Goal: Task Accomplishment & Management: Manage account settings

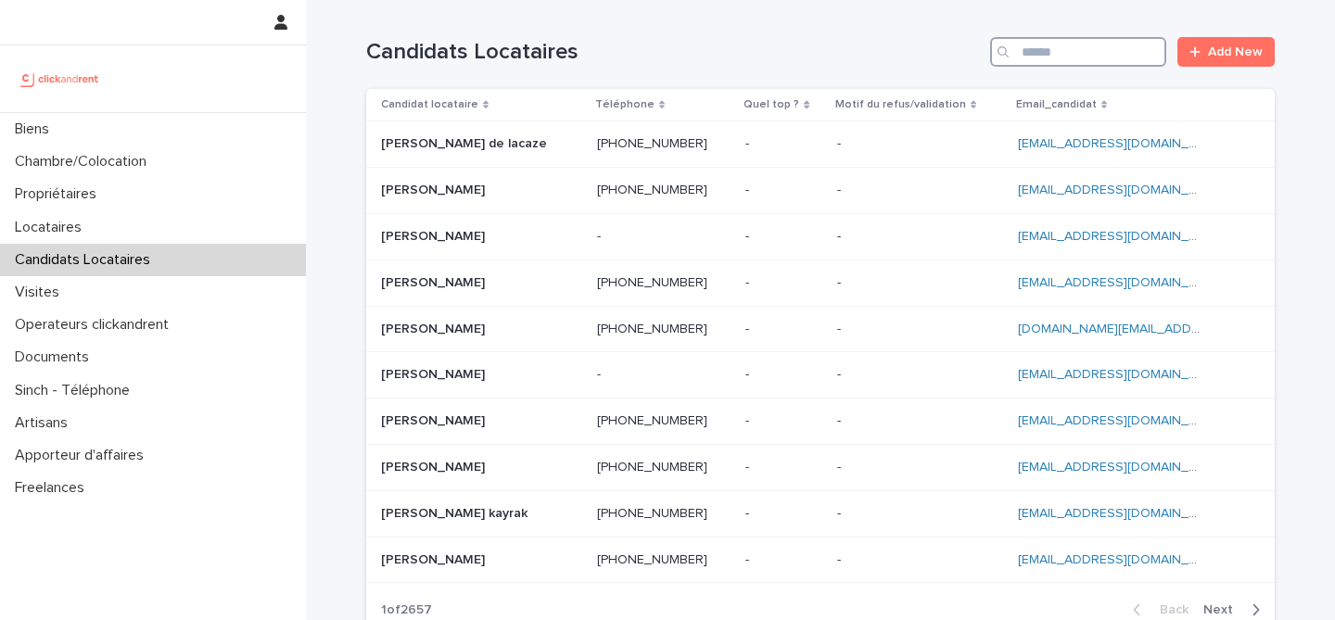
click at [1045, 44] on input "Search" at bounding box center [1078, 52] width 176 height 30
paste input "**********"
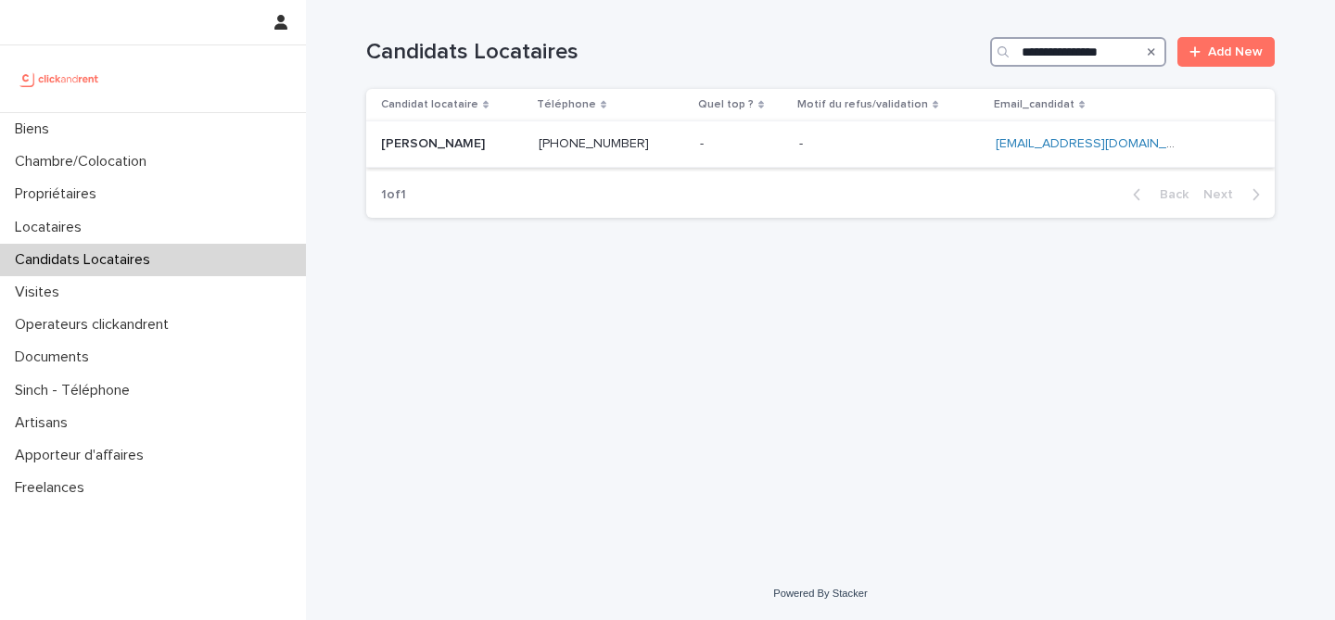
type input "**********"
click at [524, 154] on div "[PERSON_NAME] [PERSON_NAME]" at bounding box center [452, 144] width 143 height 31
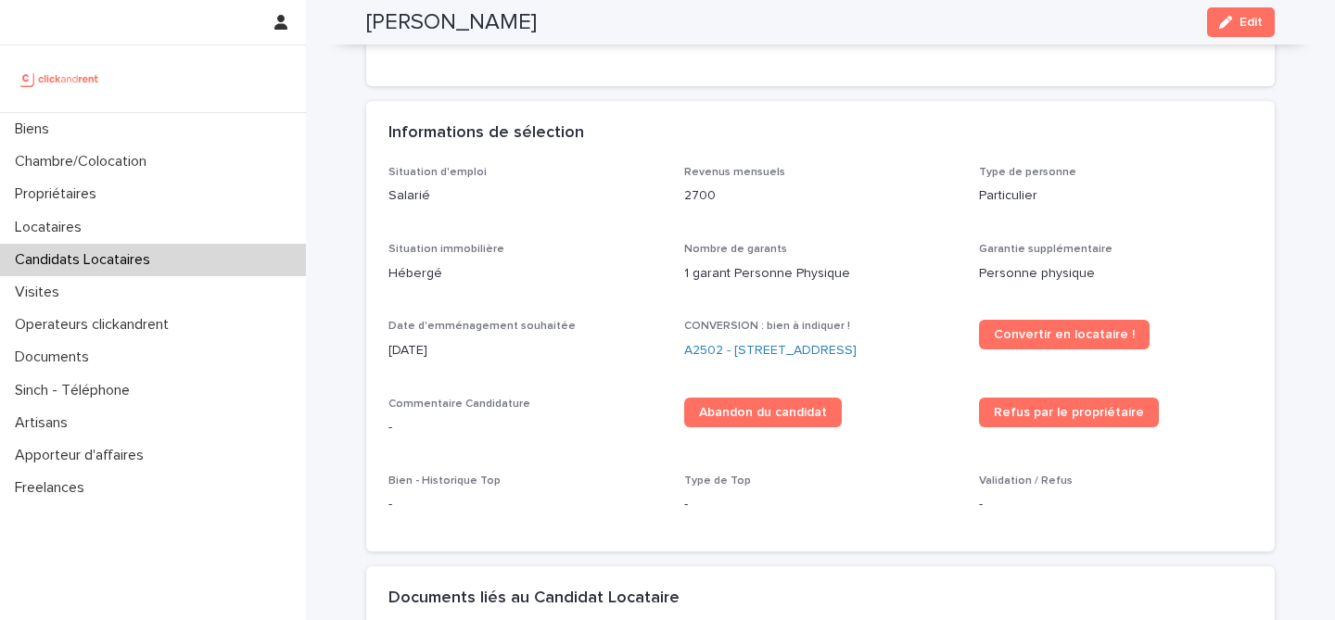
scroll to position [512, 0]
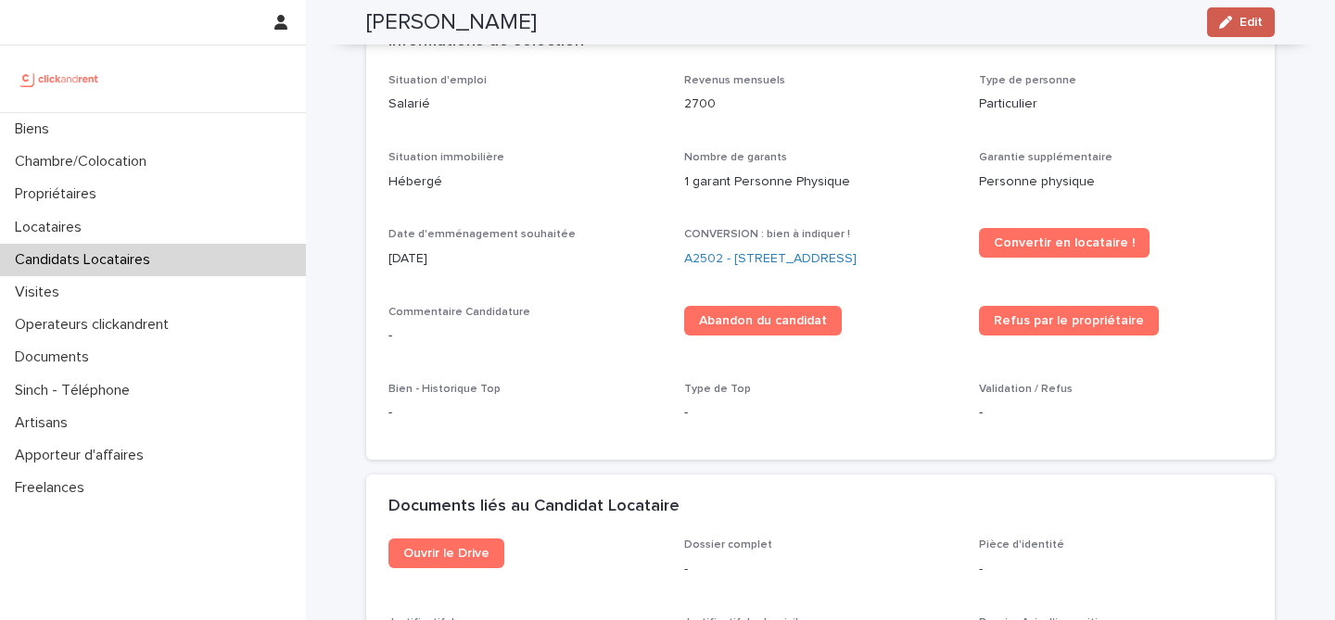
click at [1270, 19] on button "Edit" at bounding box center [1241, 22] width 68 height 30
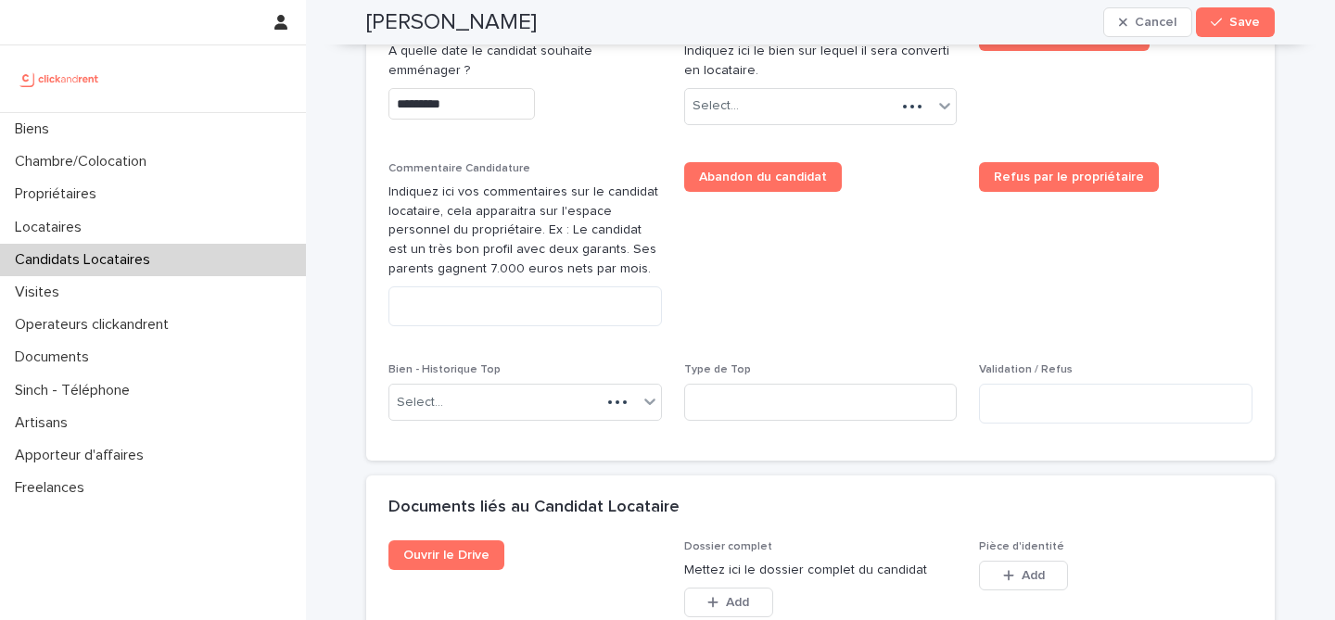
scroll to position [988, 0]
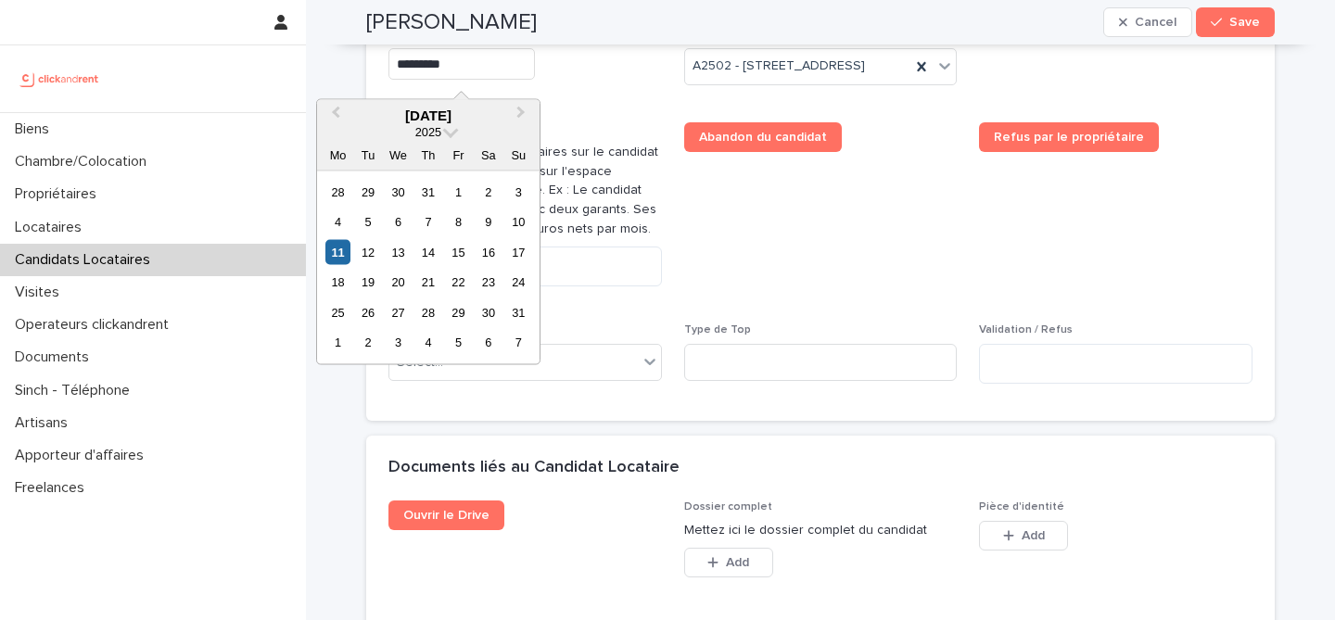
click at [468, 67] on input "*********" at bounding box center [461, 64] width 146 height 32
click at [371, 251] on div "12" at bounding box center [367, 251] width 25 height 25
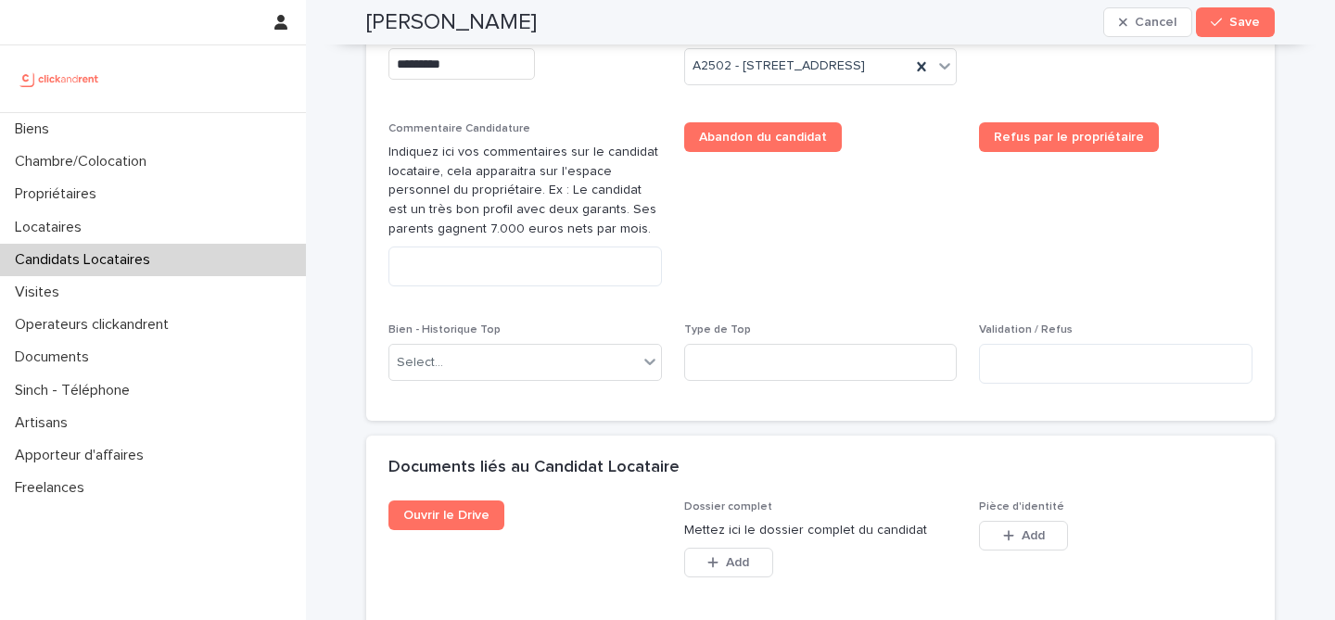
type input "*********"
click at [800, 200] on span "Abandon du candidat" at bounding box center [820, 211] width 273 height 179
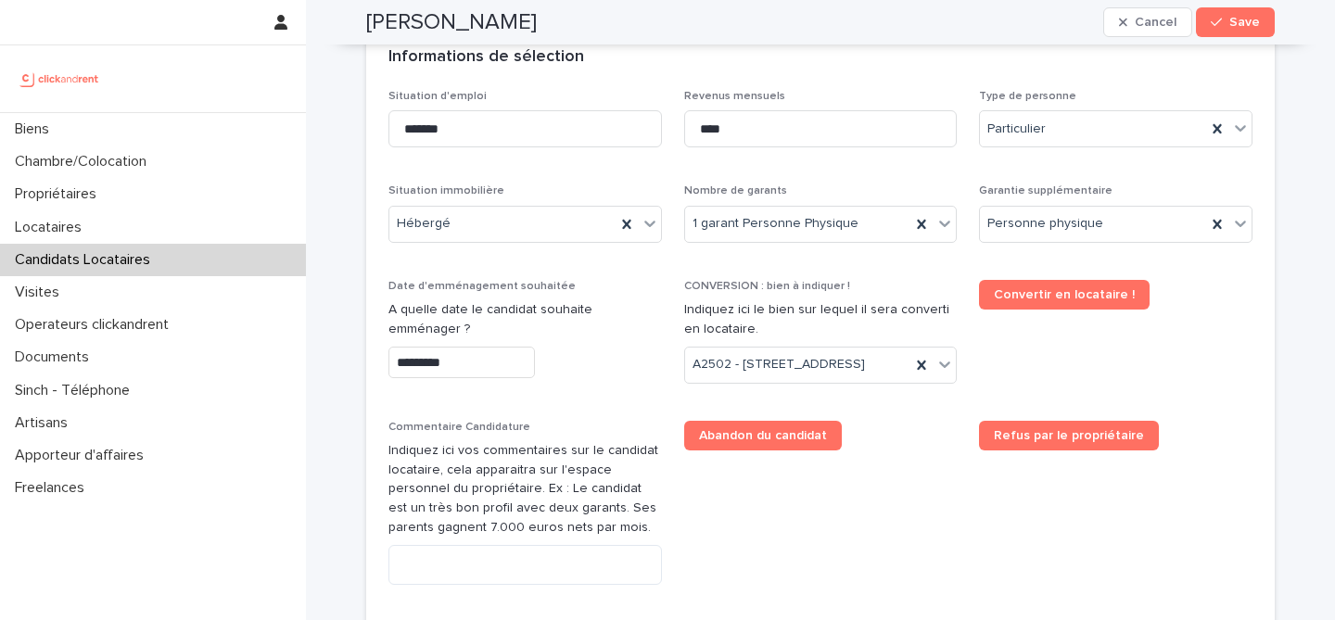
scroll to position [684, 0]
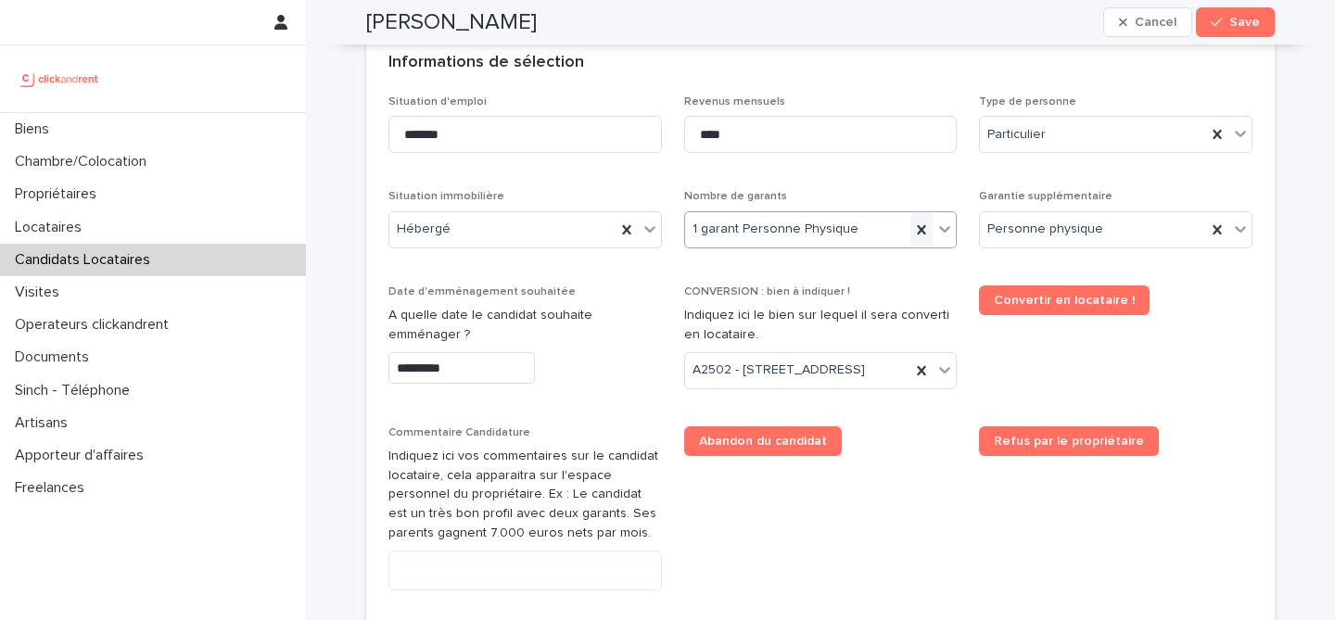
click at [931, 234] on div at bounding box center [921, 229] width 22 height 33
click at [930, 234] on div "Select..." at bounding box center [809, 229] width 248 height 31
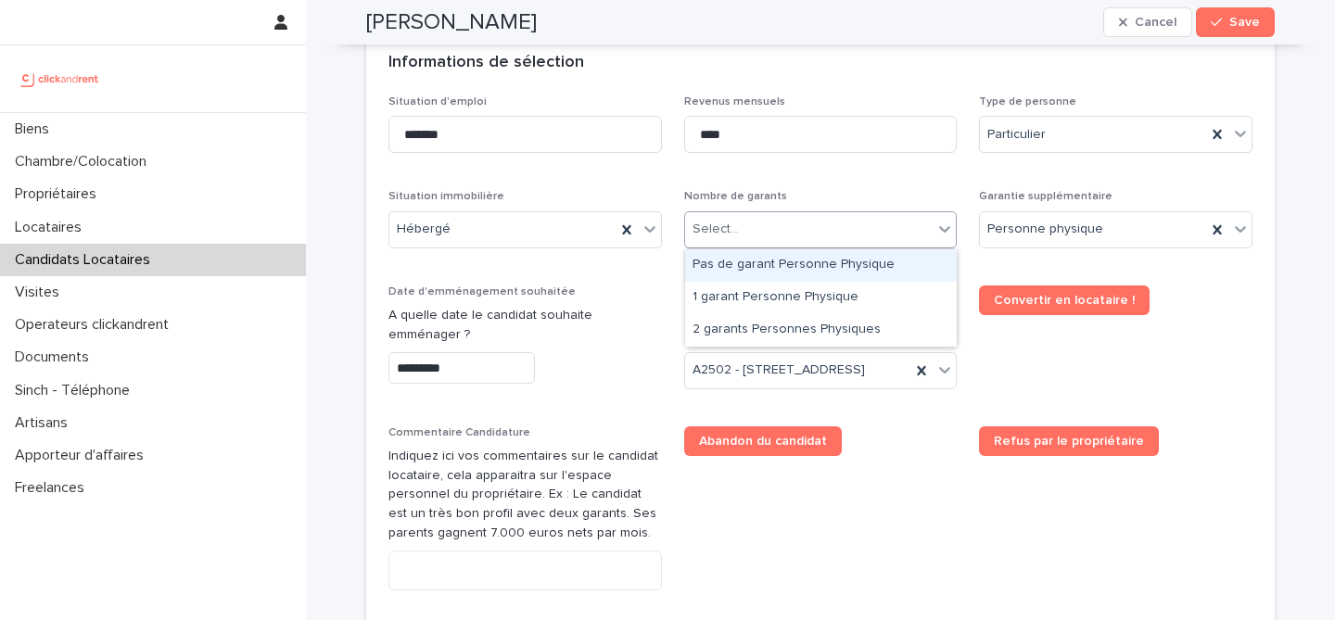
click at [893, 269] on div "Pas de garant Personne Physique" at bounding box center [821, 265] width 272 height 32
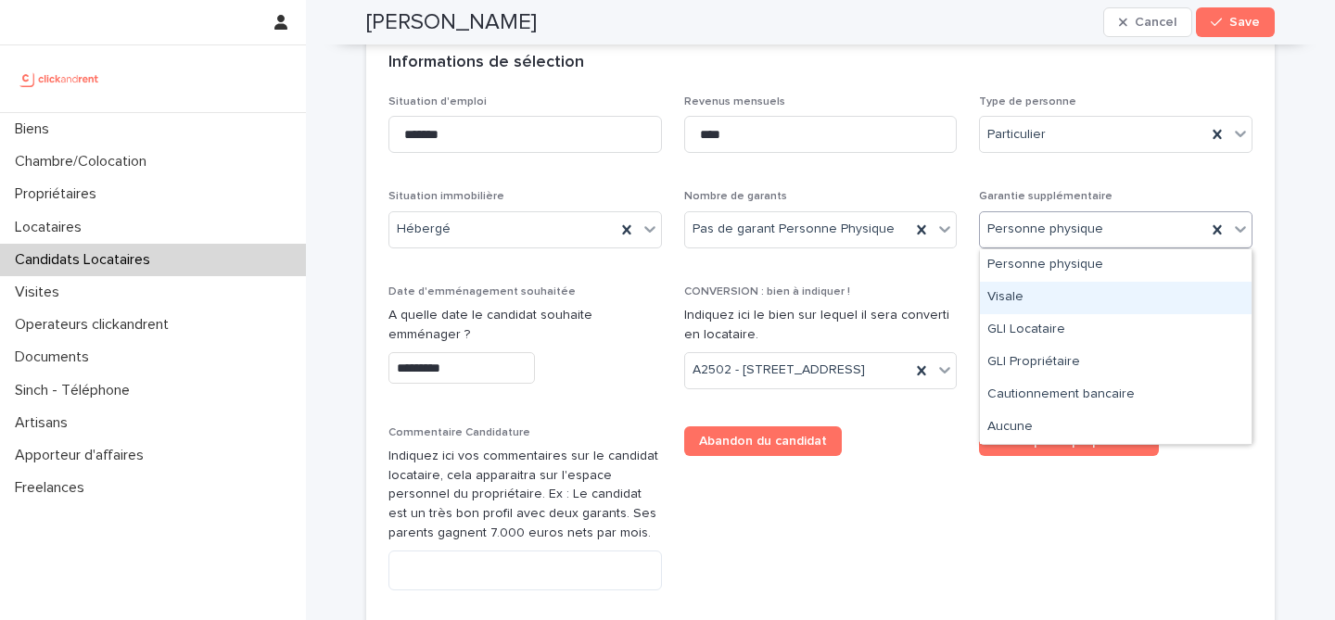
click at [1059, 303] on div "Visale" at bounding box center [1116, 298] width 272 height 32
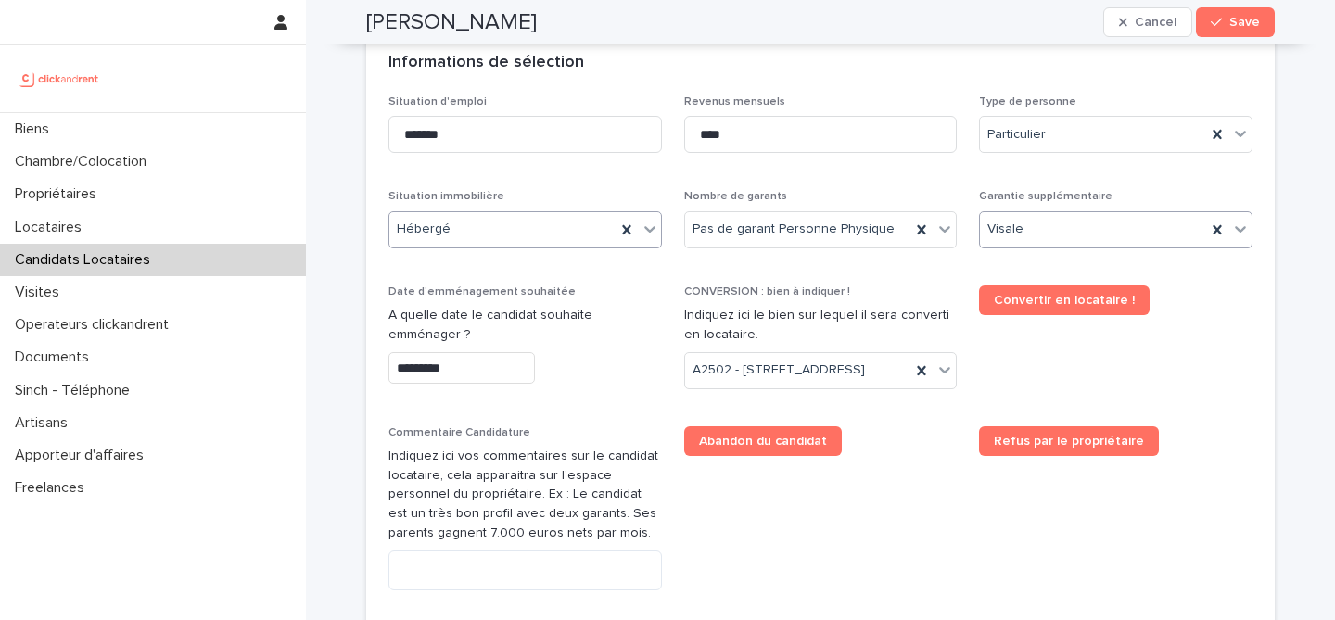
click at [585, 230] on div "Hébergé" at bounding box center [502, 229] width 226 height 31
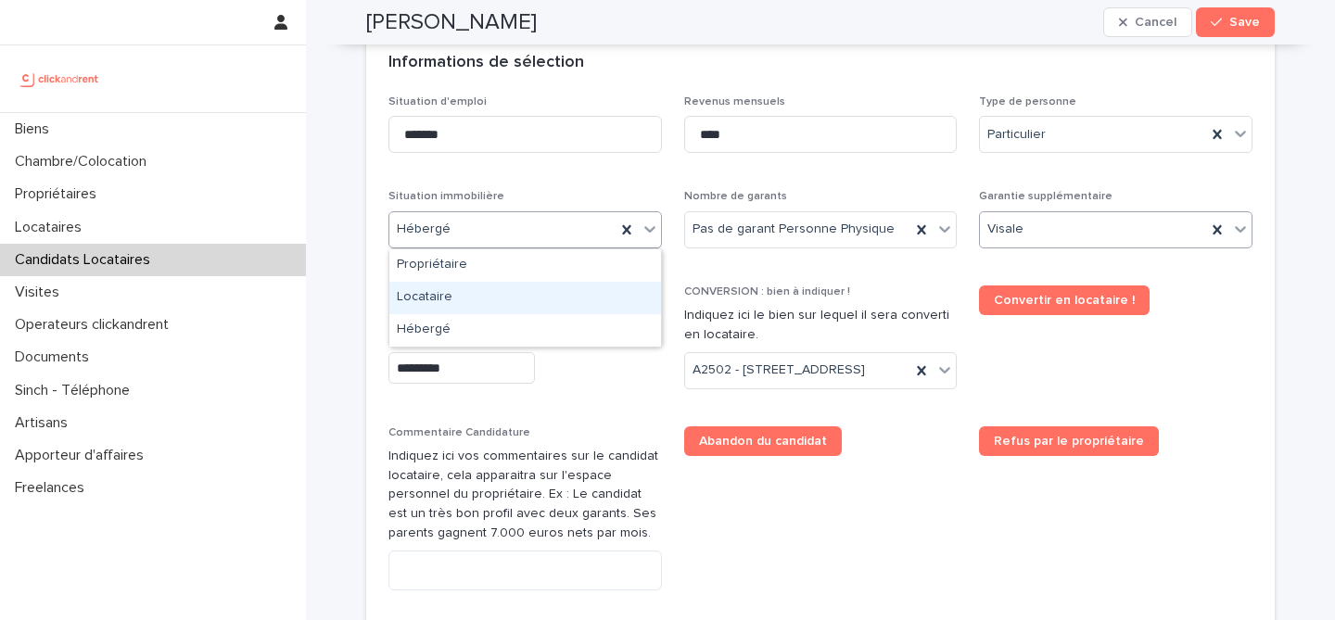
click at [542, 301] on div "Locataire" at bounding box center [525, 298] width 272 height 32
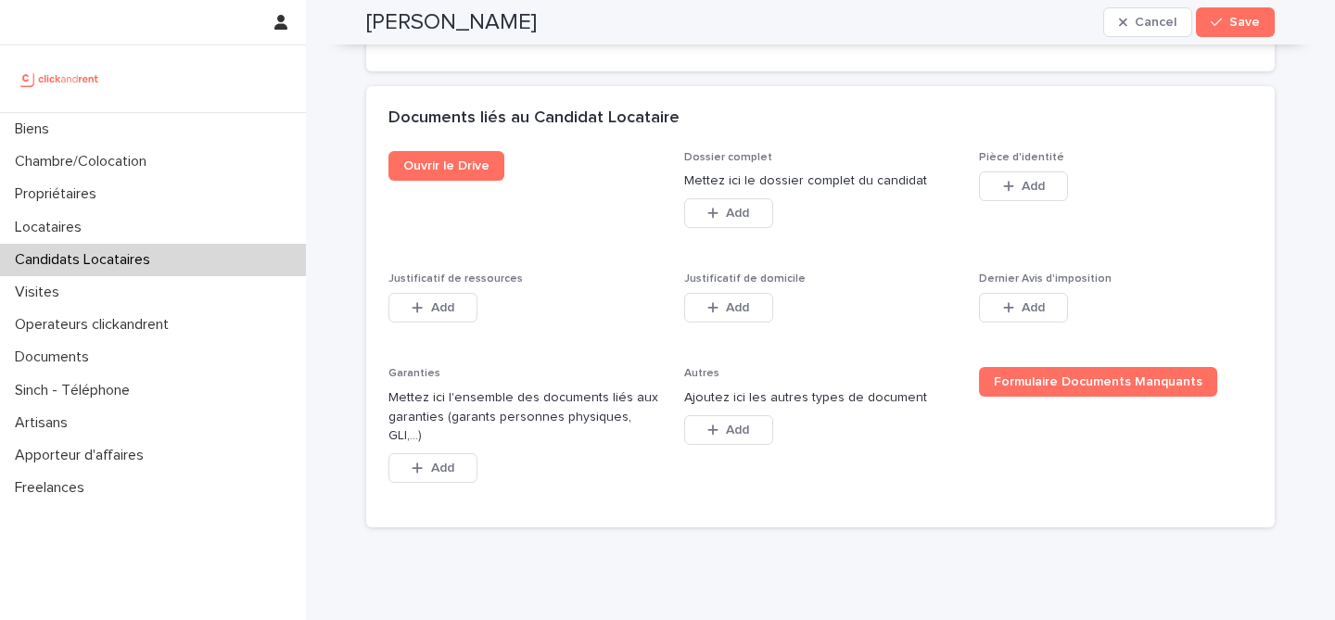
scroll to position [1356, 0]
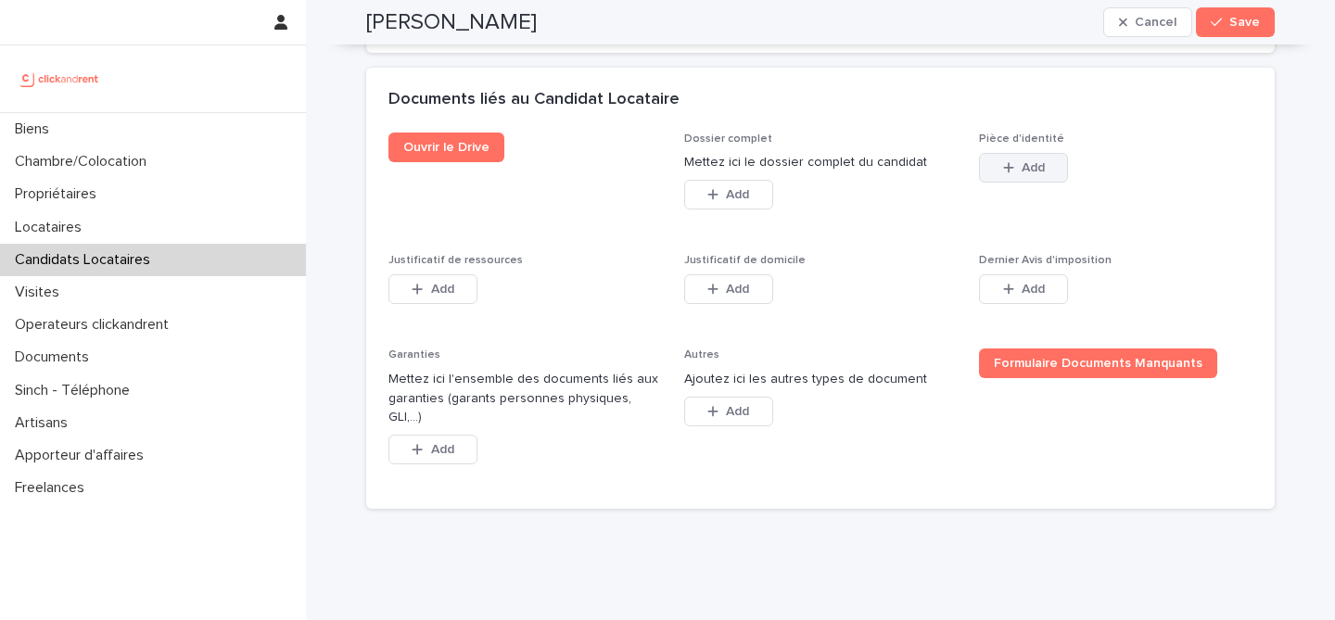
click at [1034, 161] on span "Add" at bounding box center [1032, 167] width 23 height 13
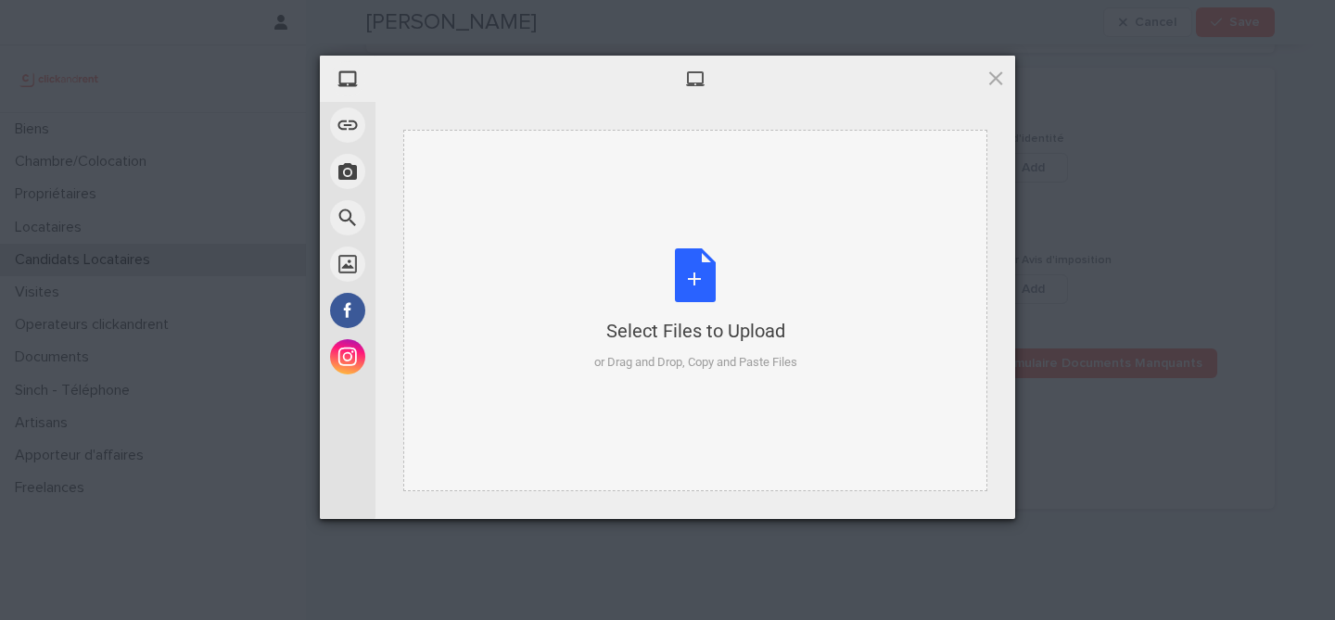
click at [713, 248] on div "Select Files to Upload or Drag and Drop, Copy and Paste Files" at bounding box center [695, 309] width 203 height 123
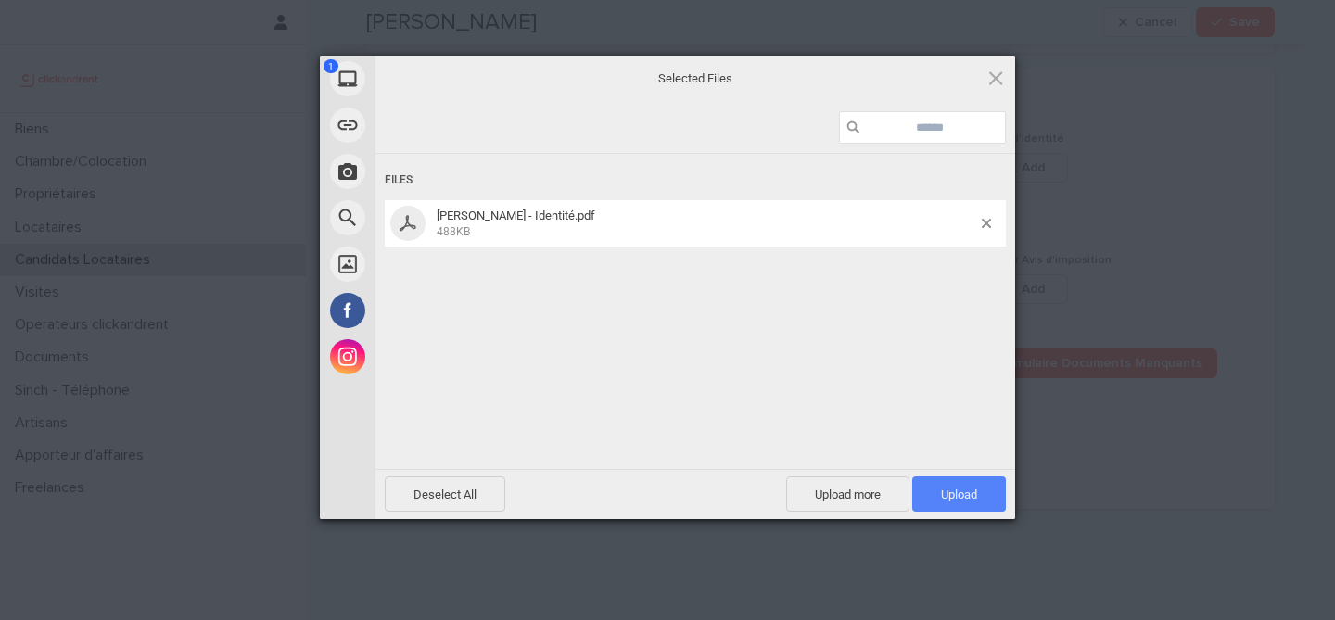
click at [958, 479] on span "Upload 1" at bounding box center [959, 493] width 94 height 35
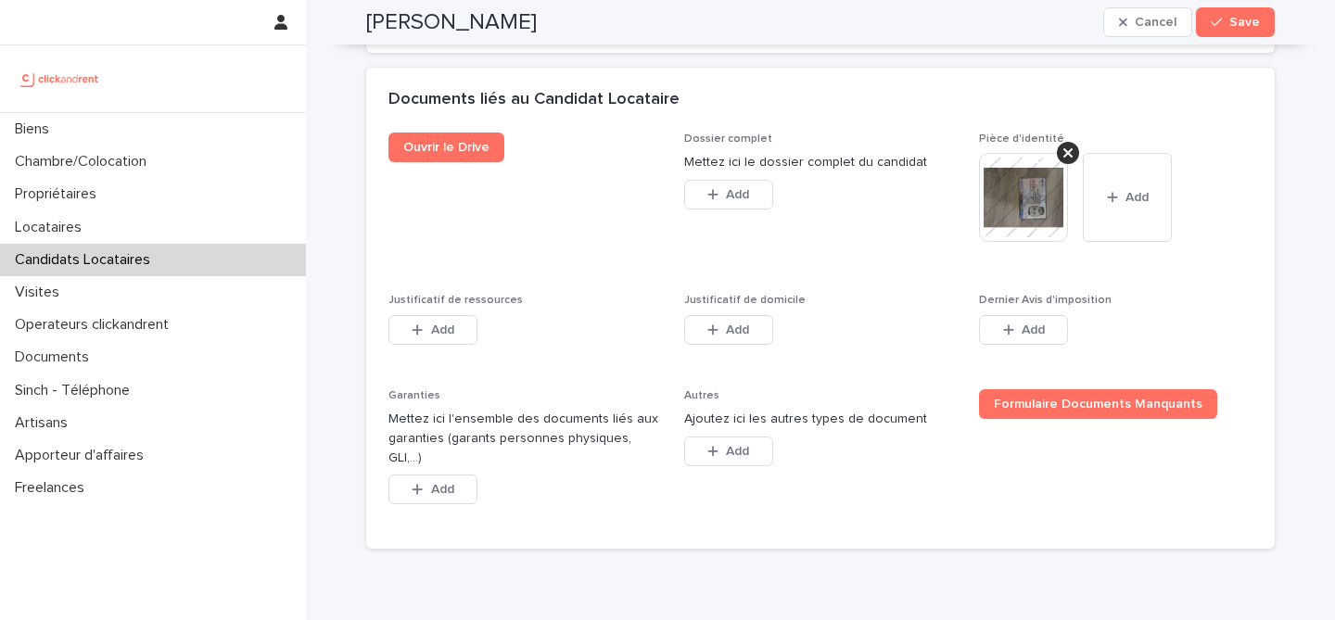
click at [488, 333] on div "This file cannot be opened Download File Add" at bounding box center [524, 333] width 273 height 37
click at [464, 333] on button "Add" at bounding box center [432, 330] width 89 height 30
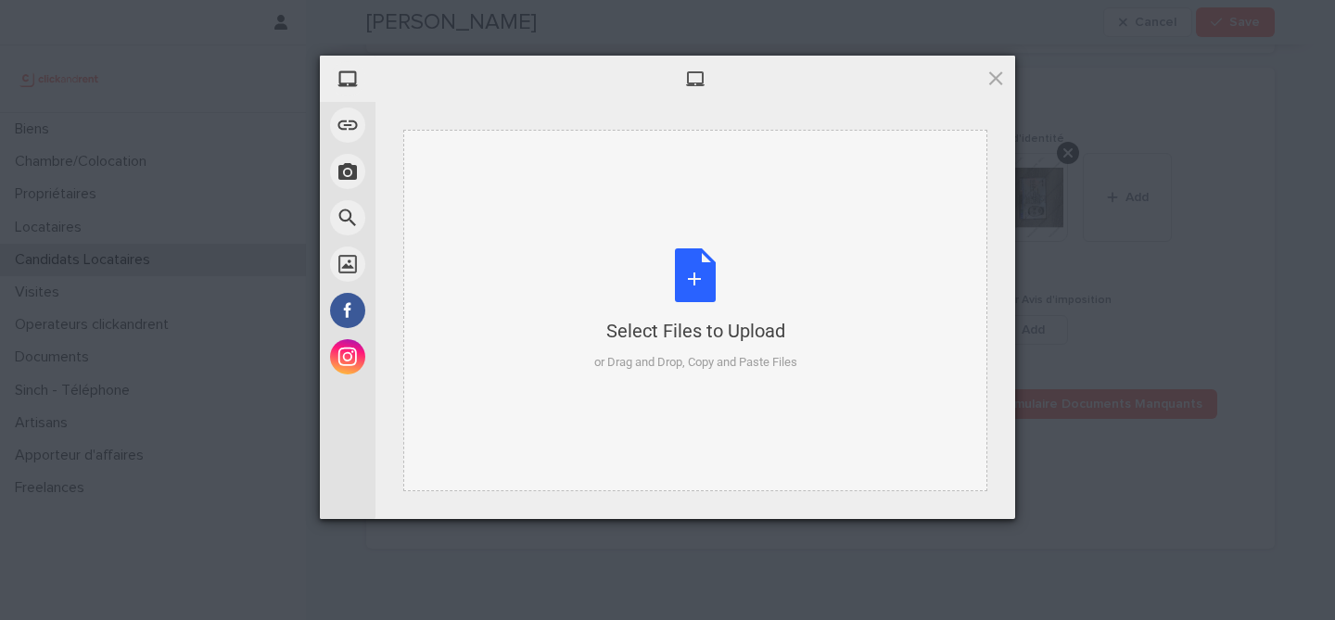
click at [716, 289] on div "Select Files to Upload or Drag and Drop, Copy and Paste Files" at bounding box center [695, 309] width 203 height 123
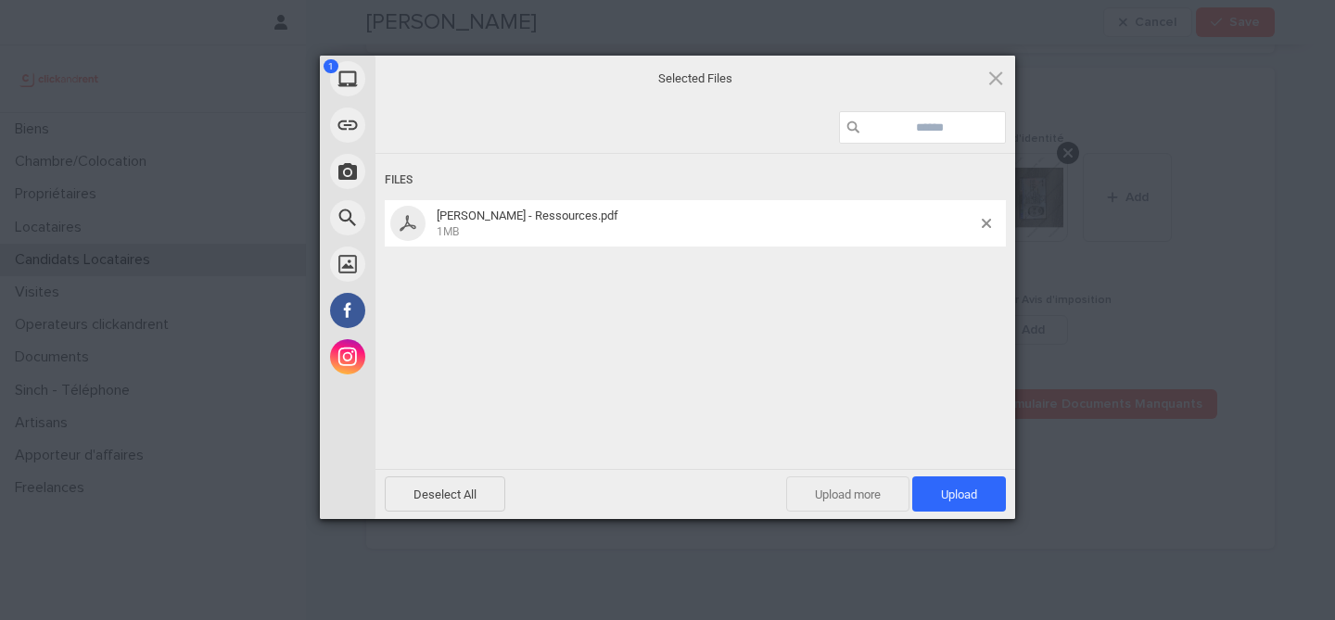
click at [872, 505] on span "Upload more" at bounding box center [847, 493] width 123 height 35
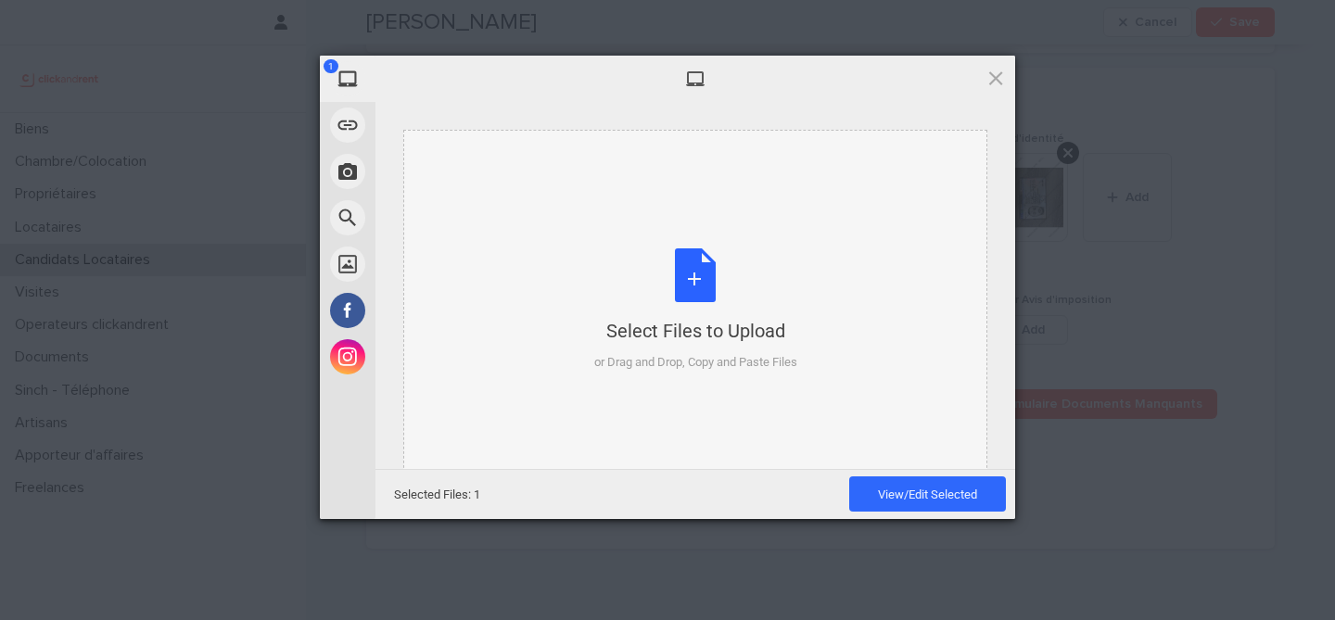
click at [716, 274] on div "Select Files to Upload or Drag and Drop, Copy and Paste Files" at bounding box center [695, 309] width 203 height 123
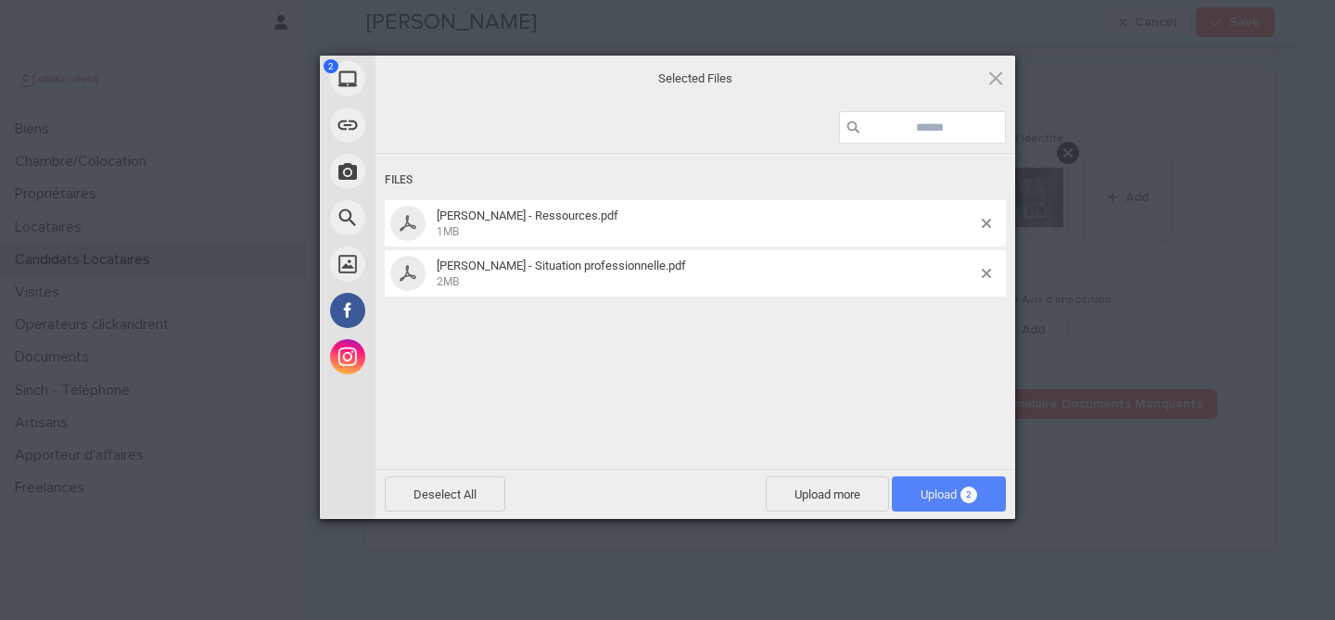
click at [970, 494] on span "2" at bounding box center [968, 495] width 17 height 17
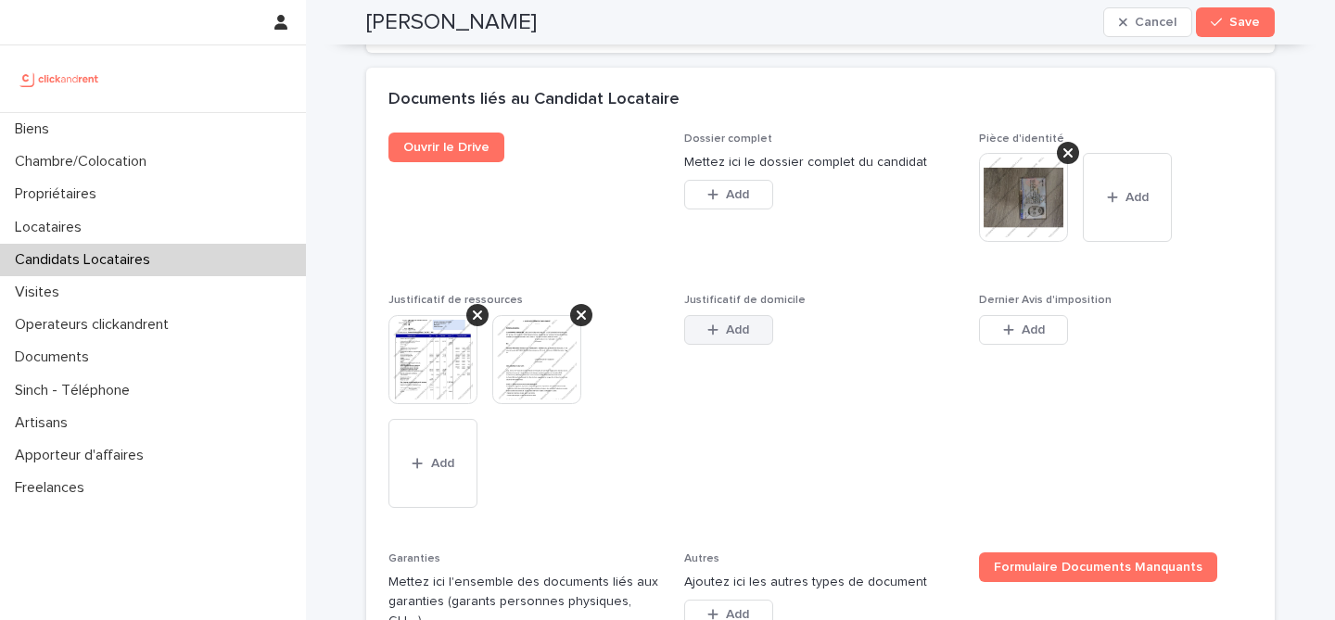
click at [729, 330] on span "Add" at bounding box center [737, 329] width 23 height 13
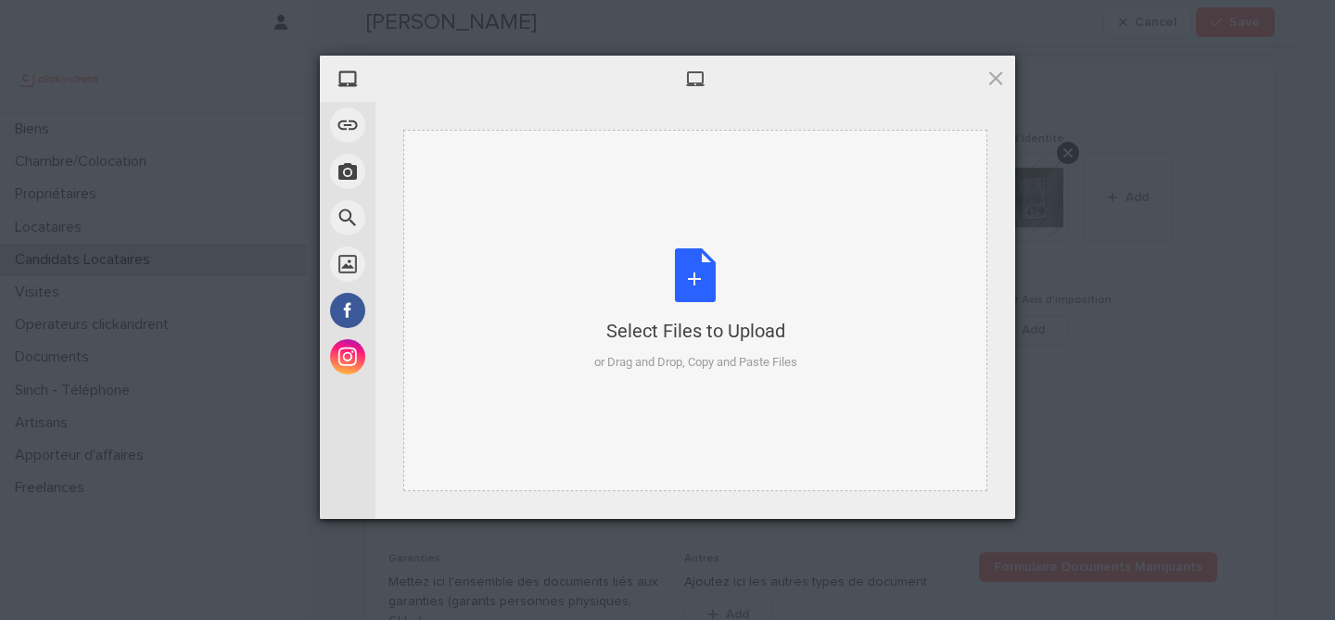
click at [681, 269] on div "Select Files to Upload or Drag and Drop, Copy and Paste Files" at bounding box center [695, 309] width 203 height 123
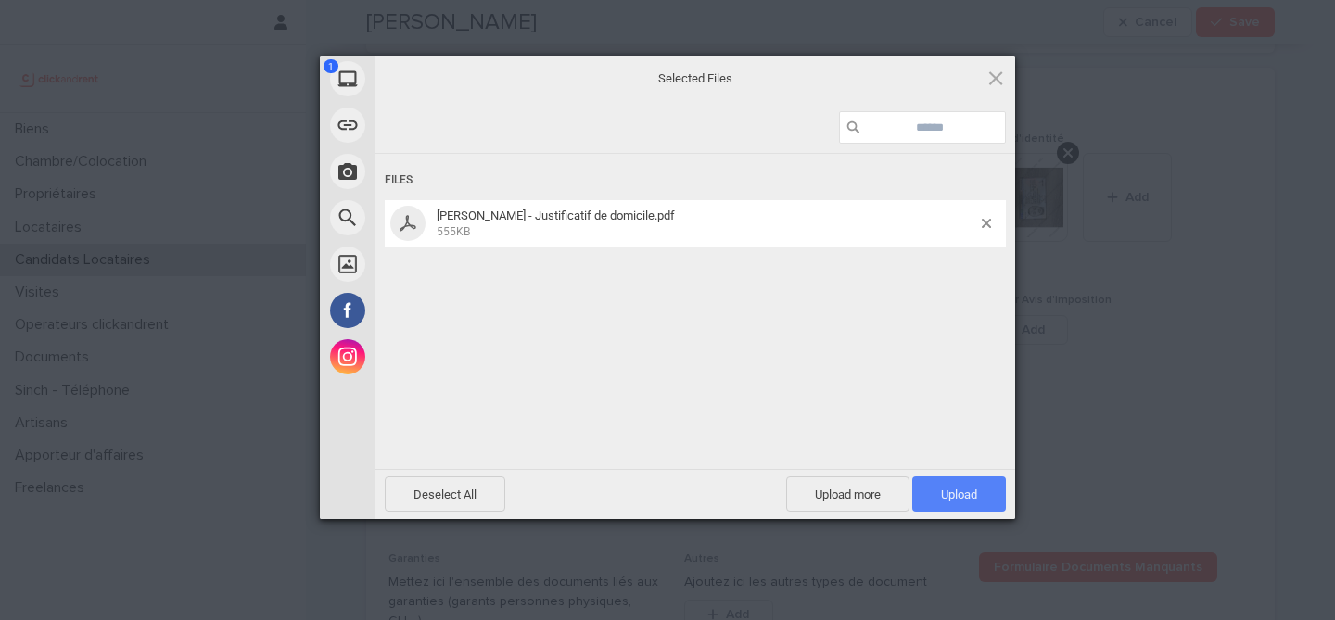
click at [983, 497] on span "Upload 1" at bounding box center [959, 493] width 94 height 35
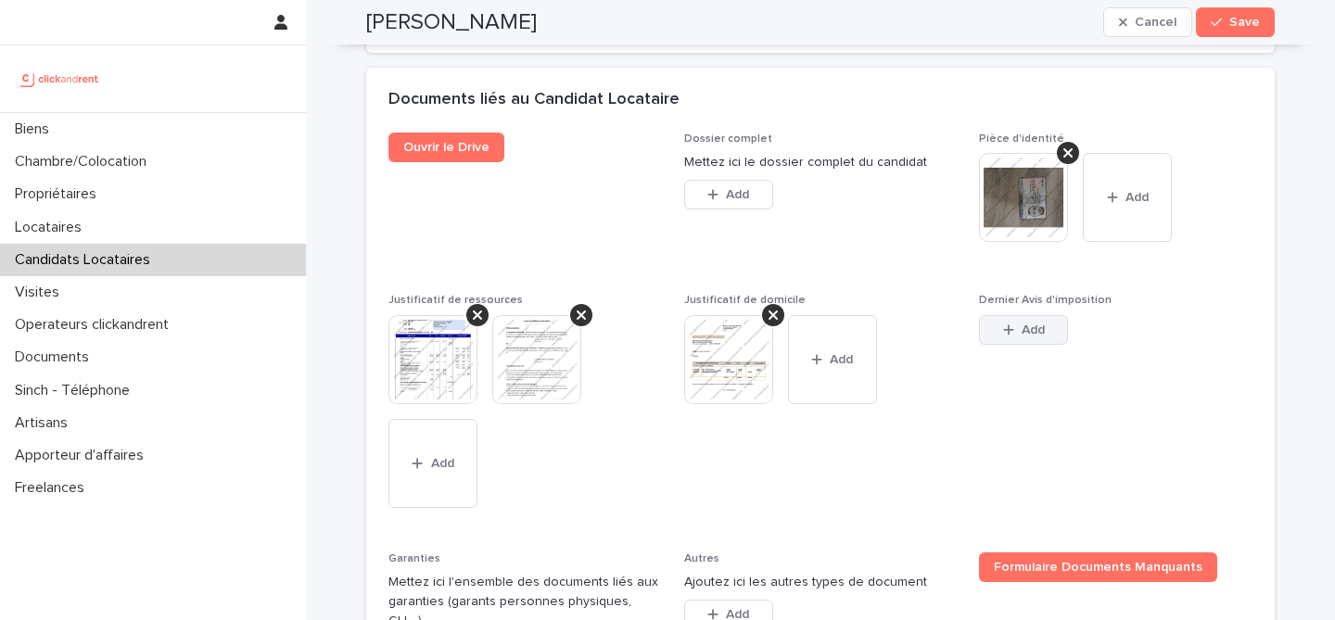
click at [1013, 332] on div "button" at bounding box center [1012, 329] width 19 height 13
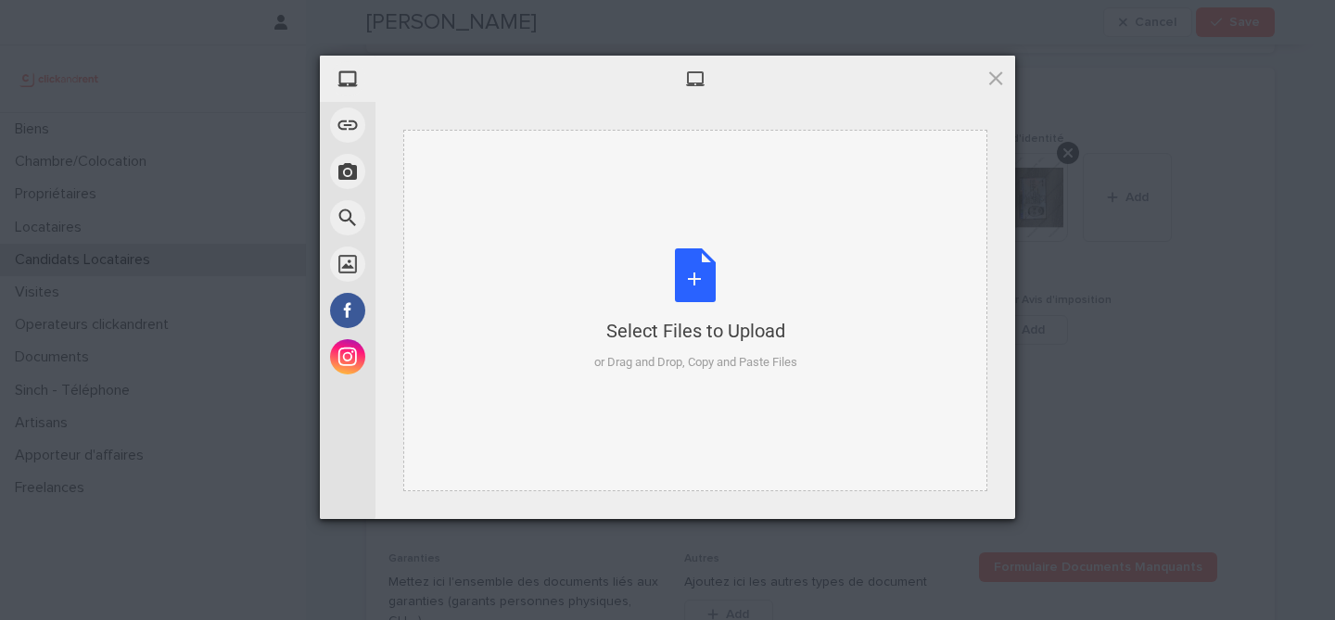
click at [690, 280] on div "Select Files to Upload or Drag and Drop, Copy and Paste Files" at bounding box center [695, 309] width 203 height 123
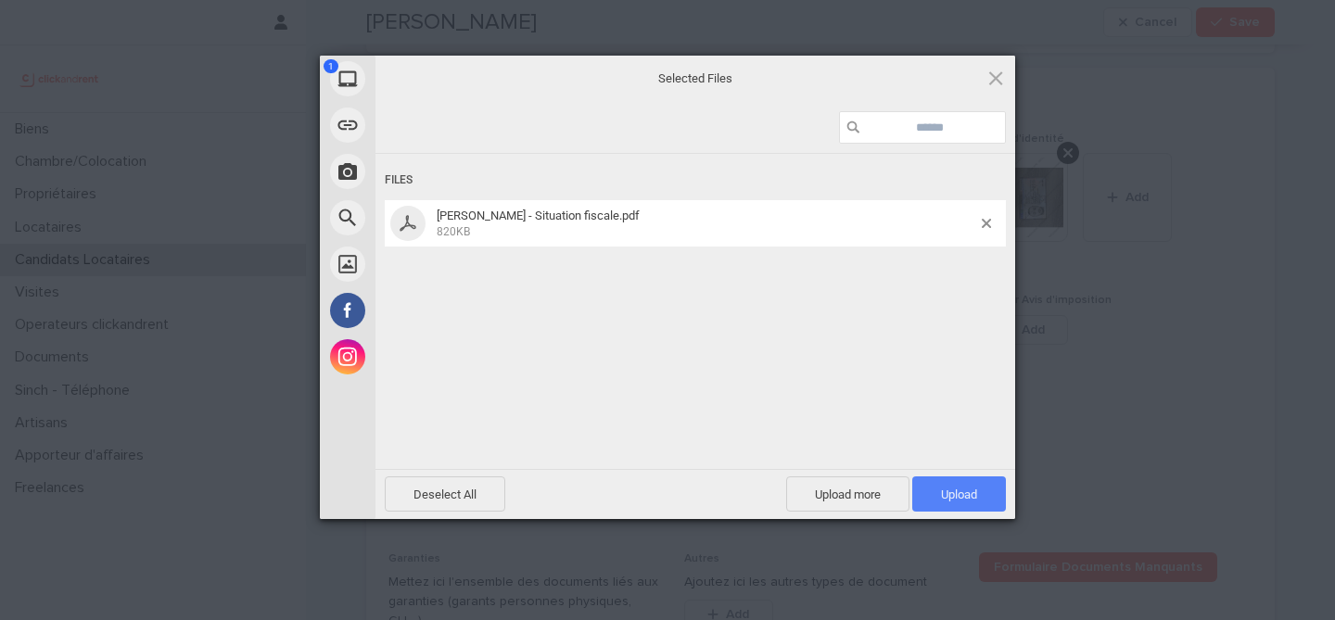
click at [937, 493] on span "Upload 1" at bounding box center [959, 493] width 94 height 35
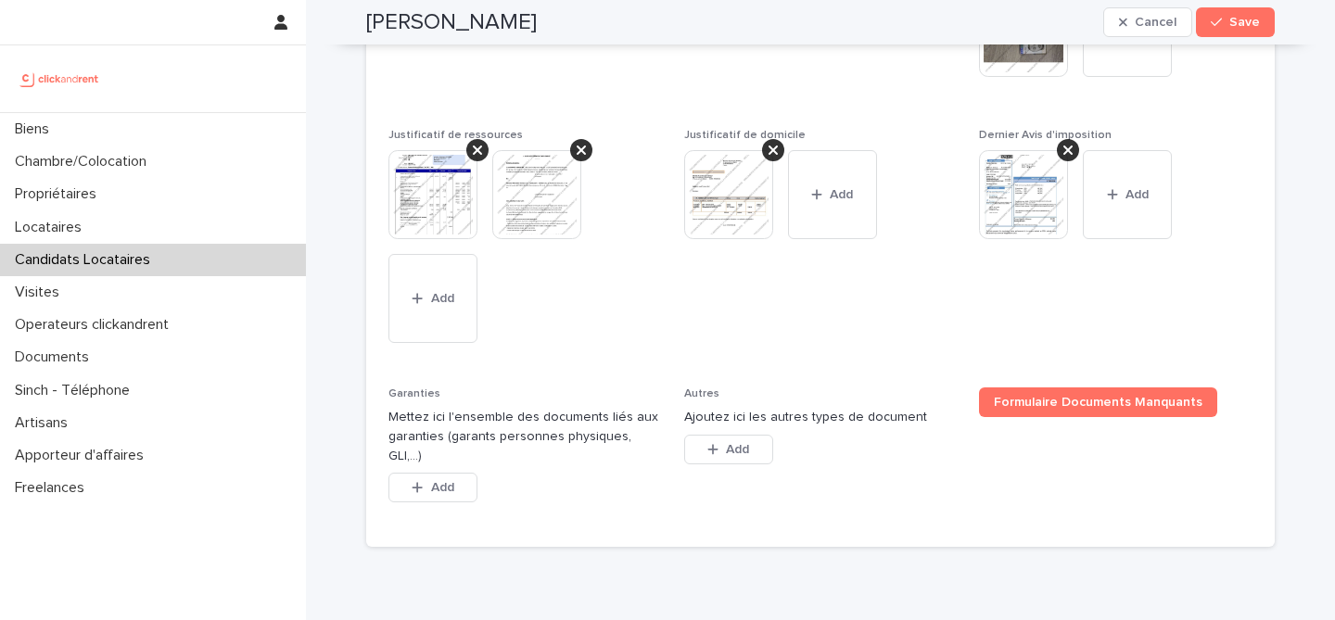
scroll to position [1589, 0]
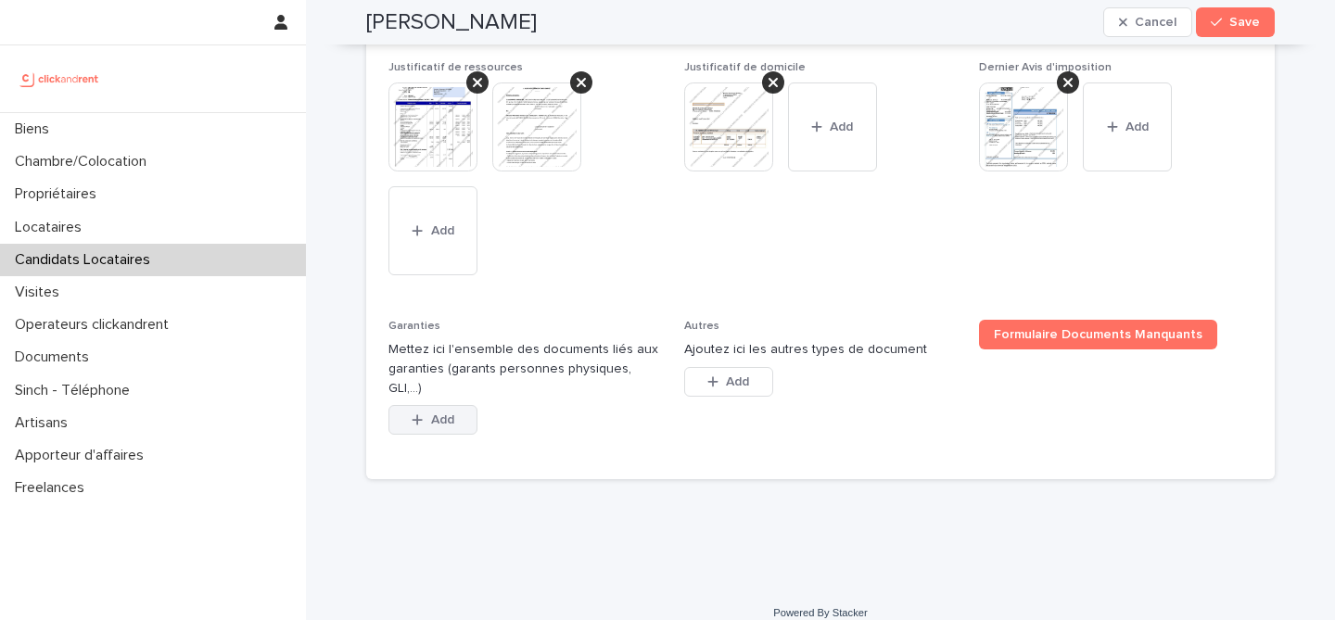
click at [444, 412] on button "Add" at bounding box center [432, 420] width 89 height 30
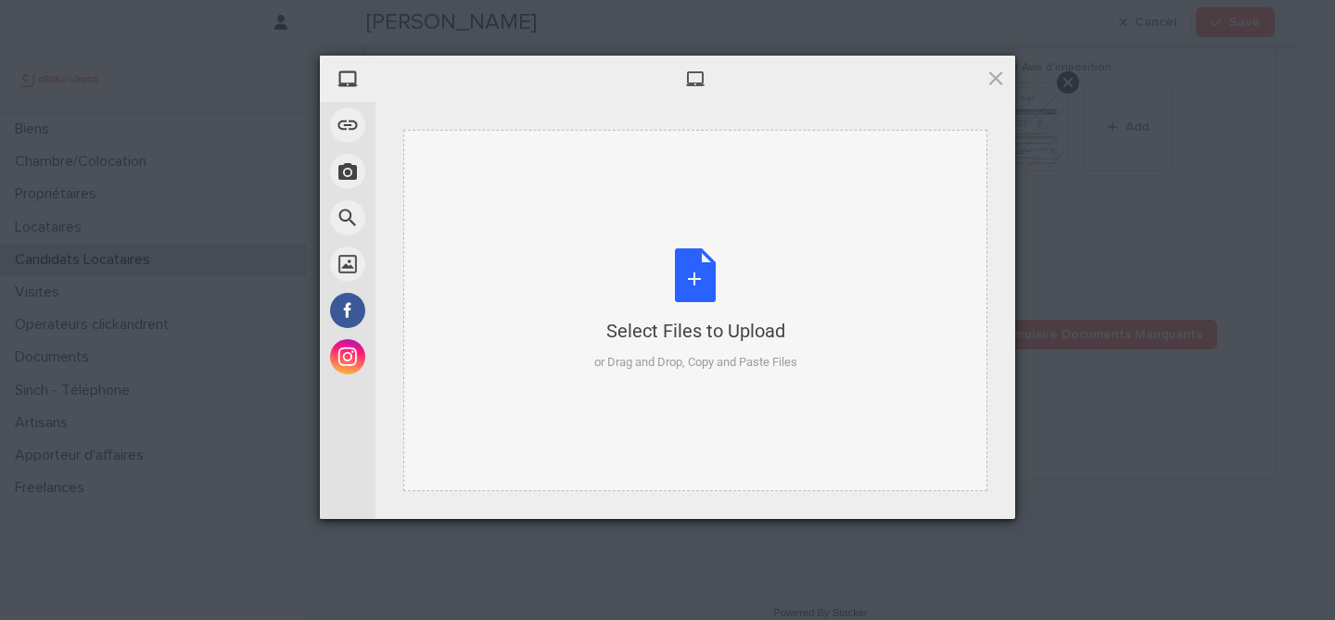
click at [716, 273] on div "Select Files to Upload or Drag and Drop, Copy and Paste Files" at bounding box center [695, 309] width 203 height 123
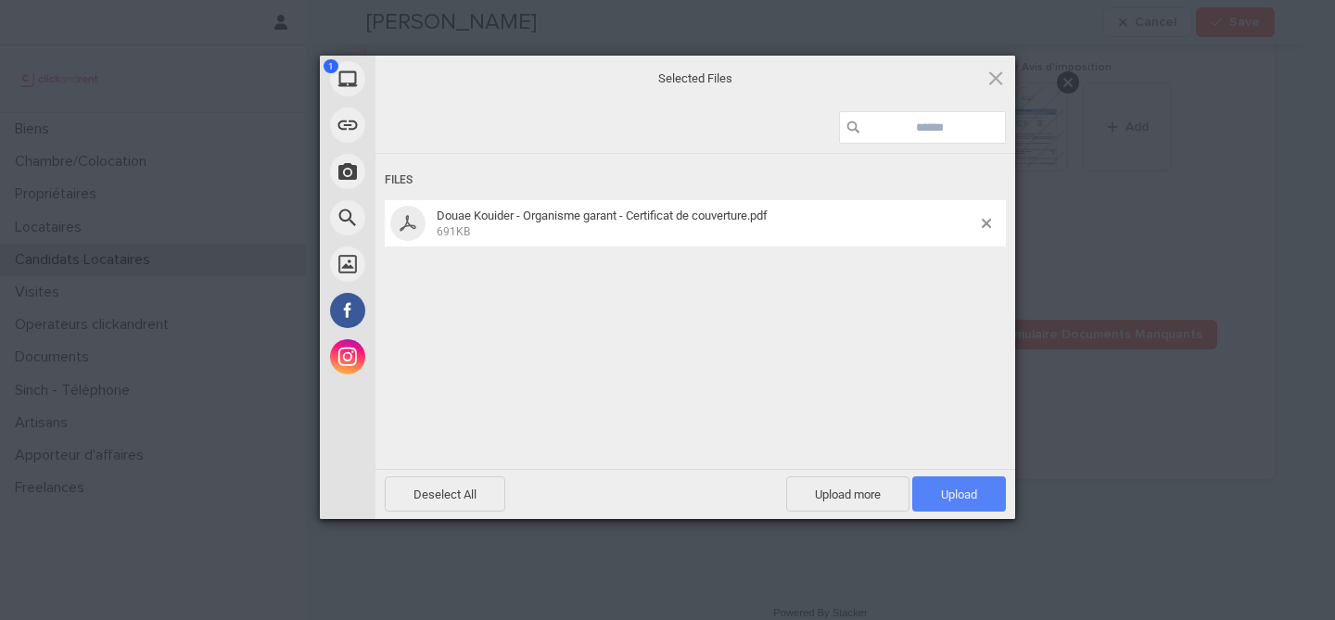
click at [972, 497] on span "Upload 1" at bounding box center [959, 495] width 36 height 14
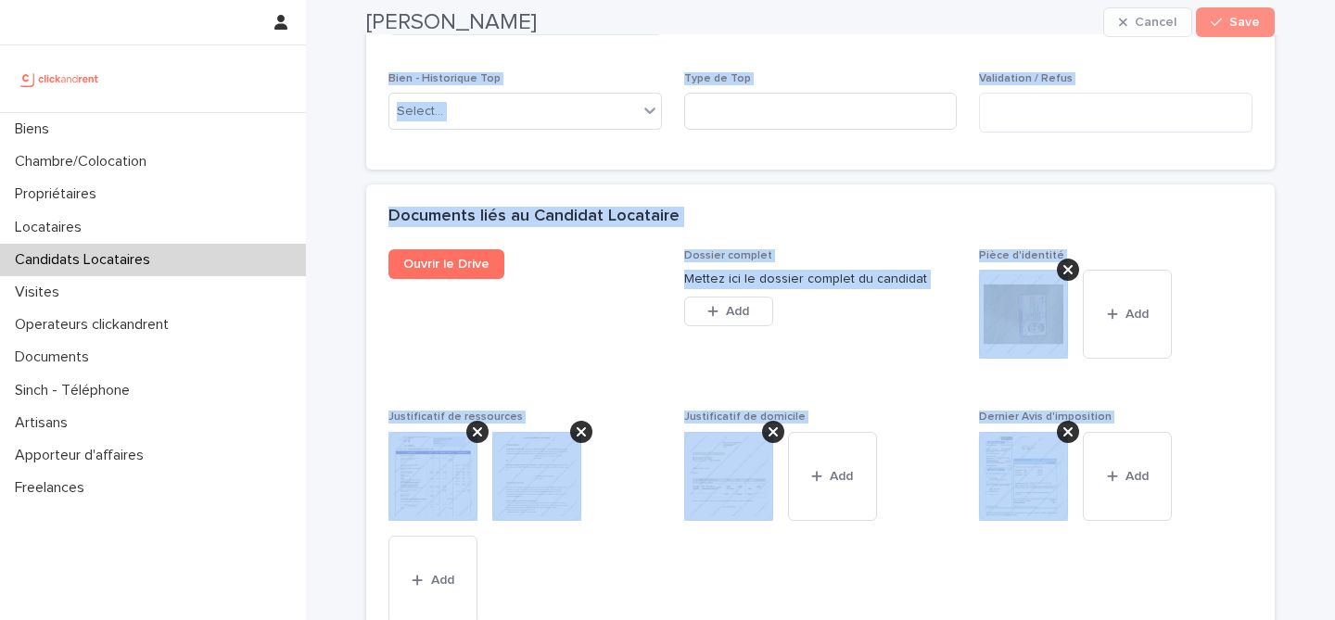
scroll to position [1655, 0]
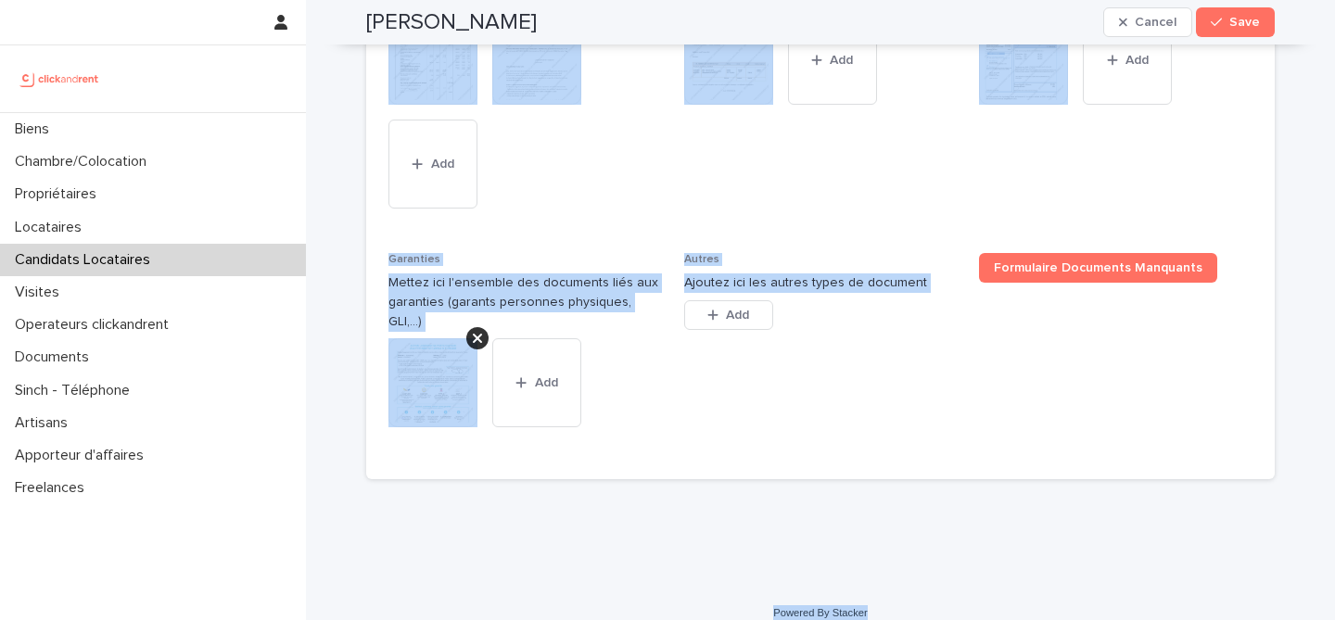
drag, startPoint x: 352, startPoint y: 40, endPoint x: 954, endPoint y: 595, distance: 818.6
copy div "Loremips Dolorsi Ametco Adip Elits, doeiu tem in utlab etdolo magn aliqua. Enim…"
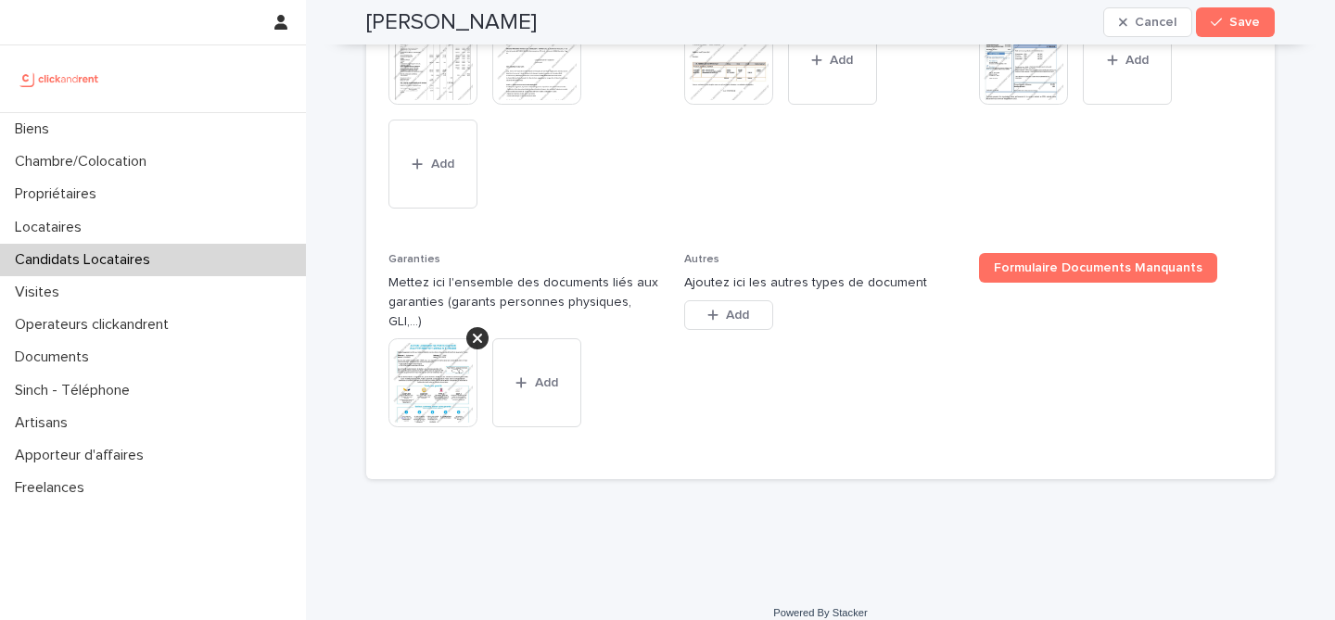
click at [776, 188] on span "Justificatif de domicile This file cannot be opened Download File Add" at bounding box center [820, 111] width 273 height 235
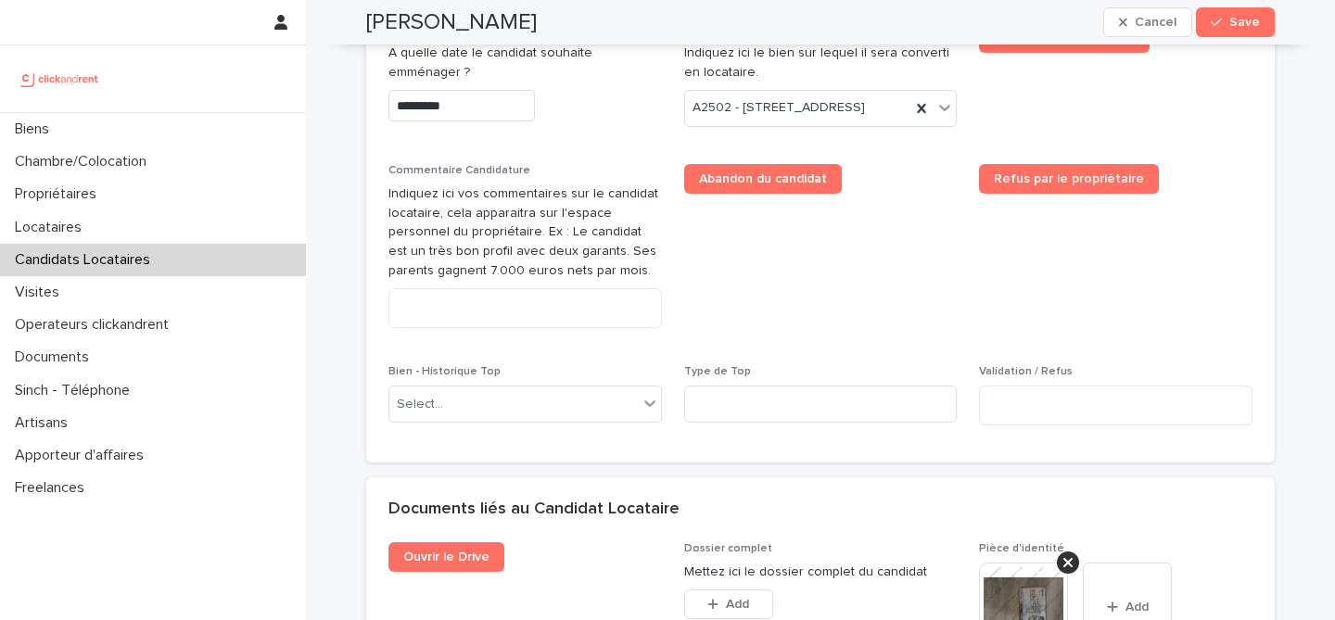
scroll to position [974, 0]
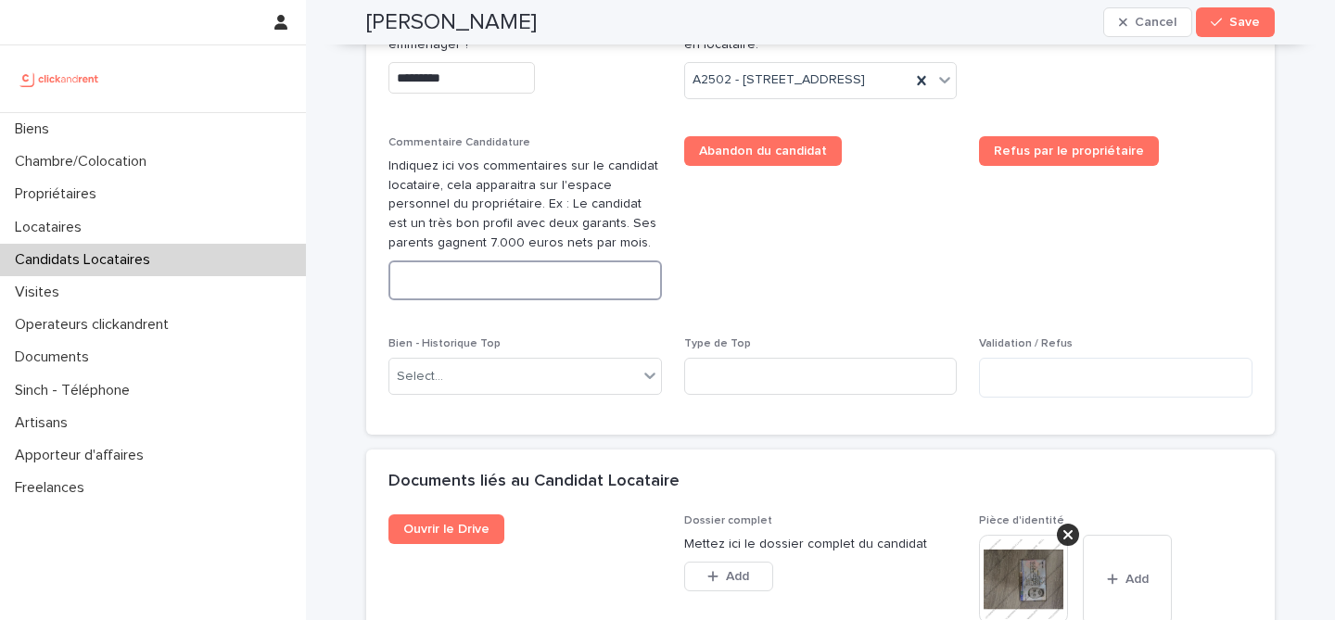
click at [526, 268] on textarea at bounding box center [524, 280] width 273 height 40
paste textarea "**********"
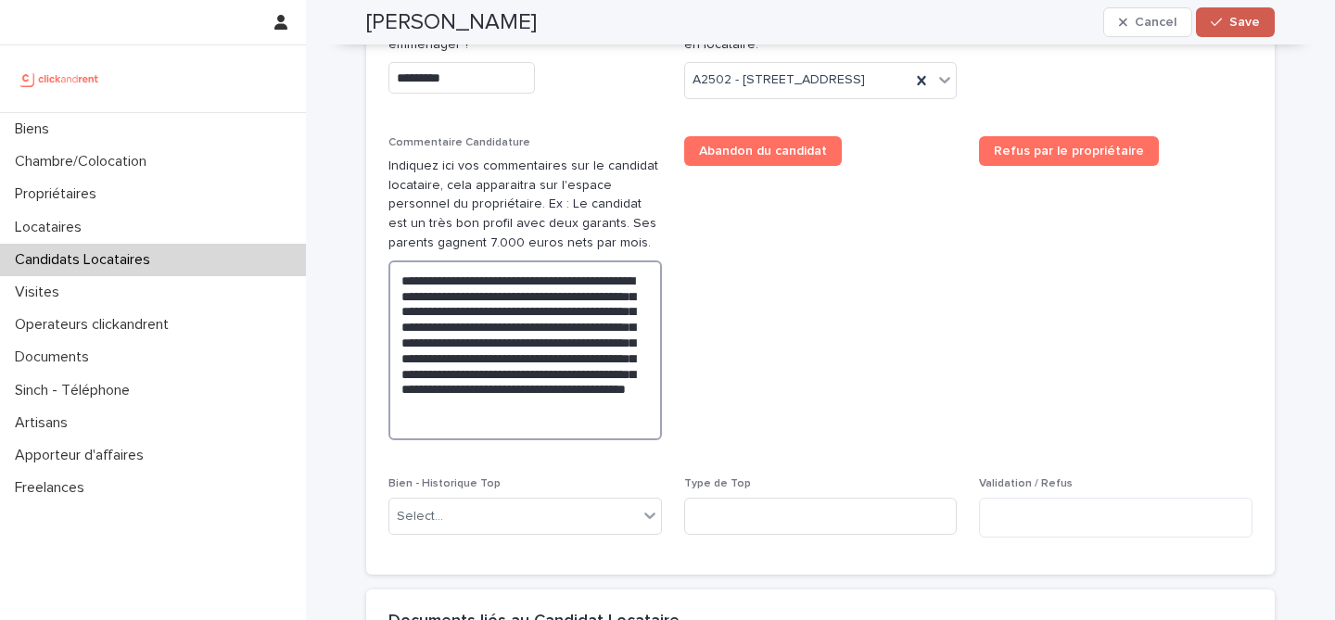
type textarea "**********"
click at [1221, 18] on icon "button" at bounding box center [1216, 22] width 11 height 13
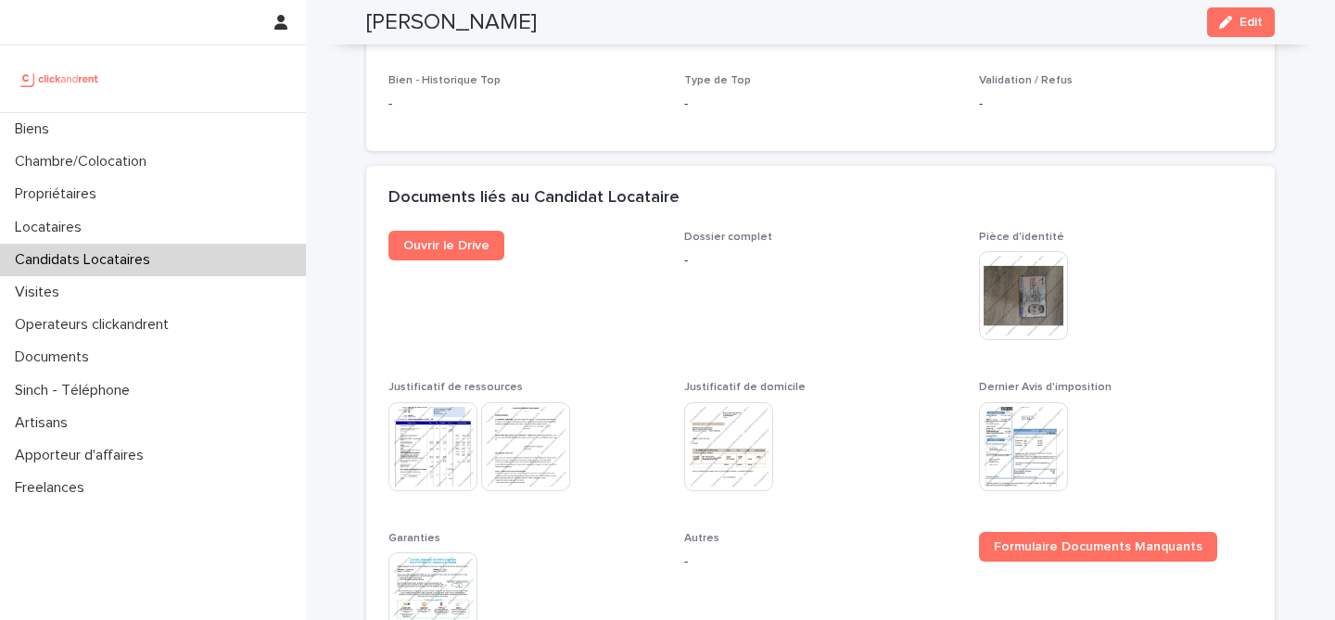
scroll to position [675, 0]
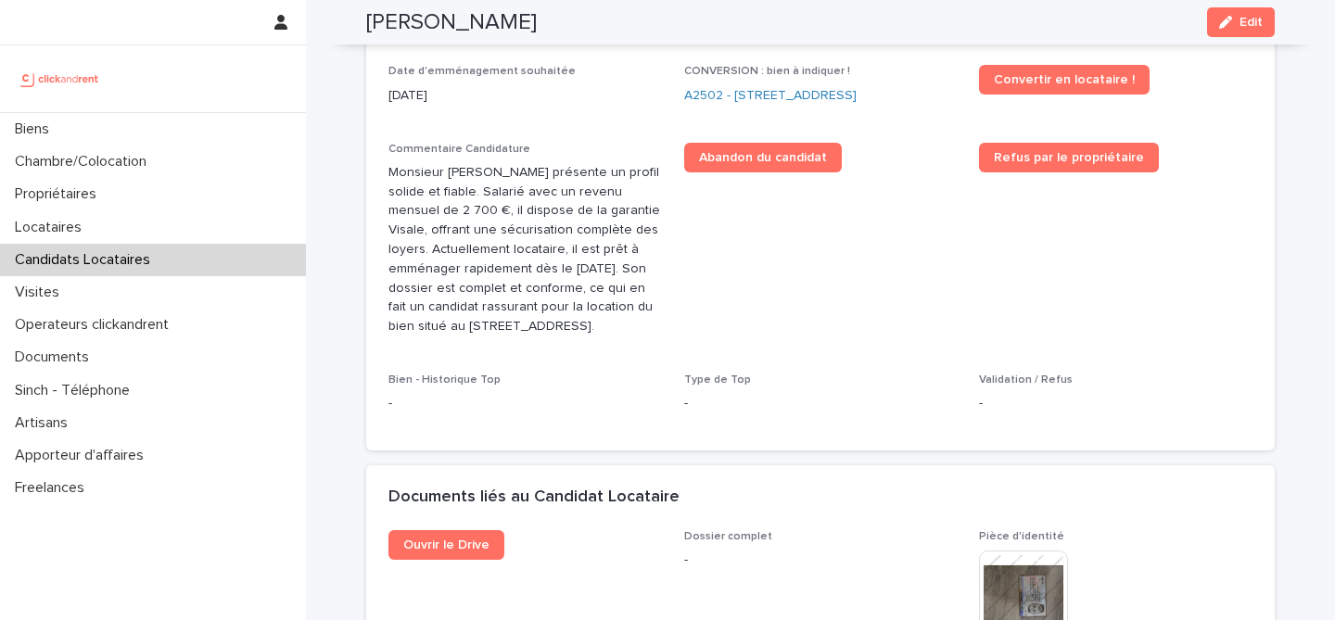
click at [526, 27] on h2 "[PERSON_NAME]" at bounding box center [451, 22] width 171 height 27
copy div "[PERSON_NAME] Edit"
click at [930, 197] on span "Abandon du candidat" at bounding box center [820, 247] width 273 height 209
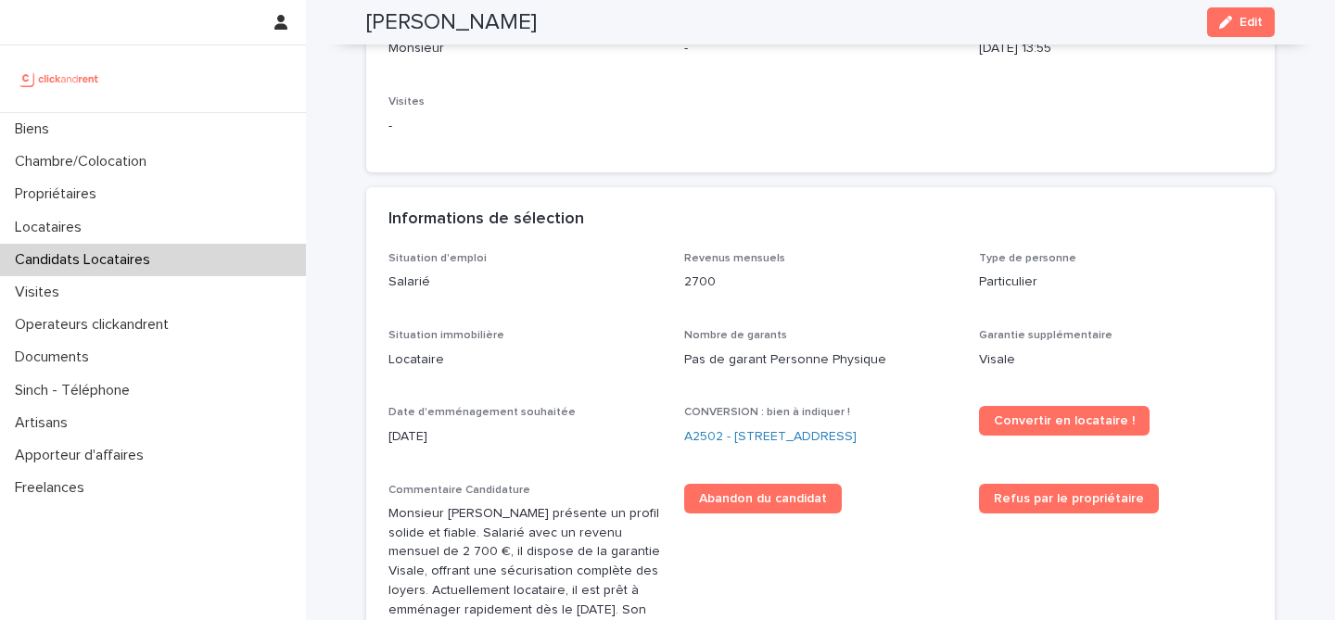
scroll to position [331, 0]
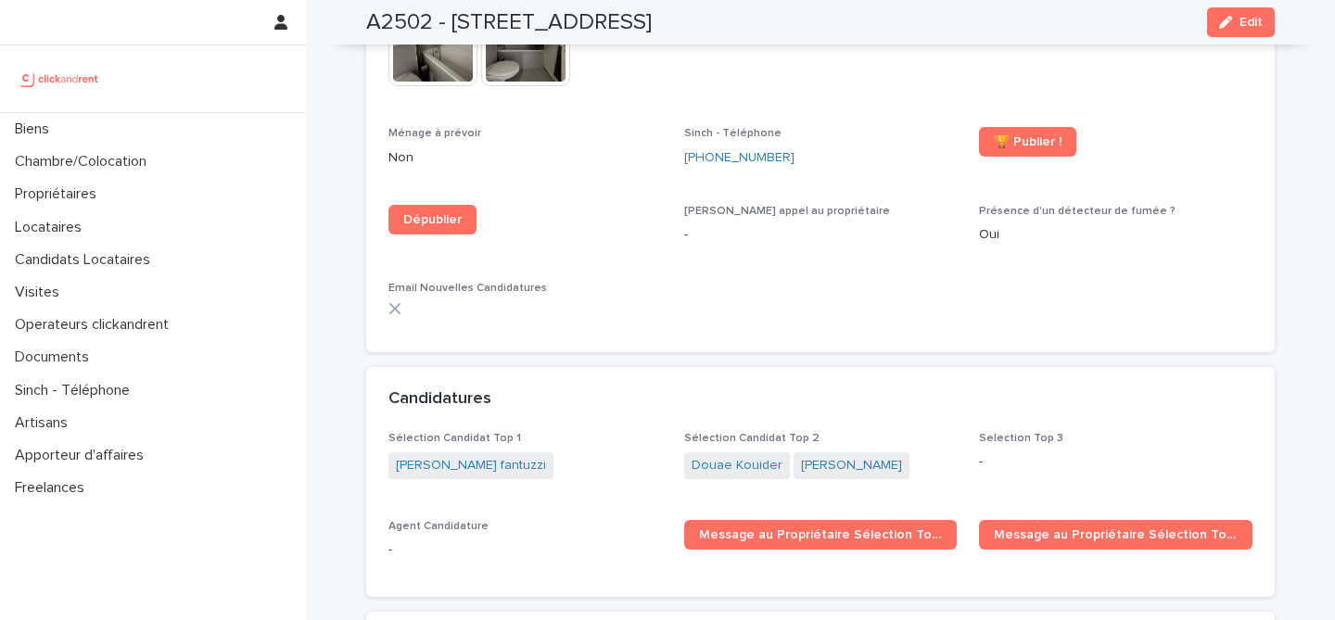
scroll to position [5187, 0]
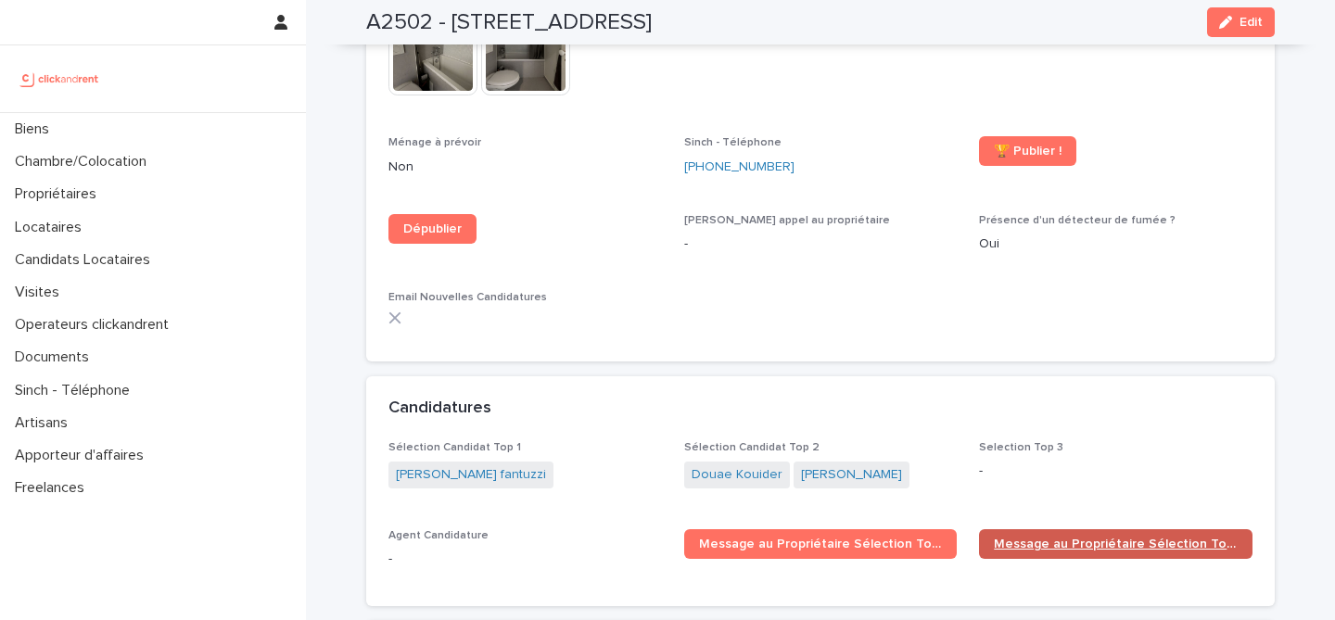
click at [1066, 529] on link "Message au Propriétaire Sélection Top 2" at bounding box center [1115, 544] width 273 height 30
